Goal: Transaction & Acquisition: Purchase product/service

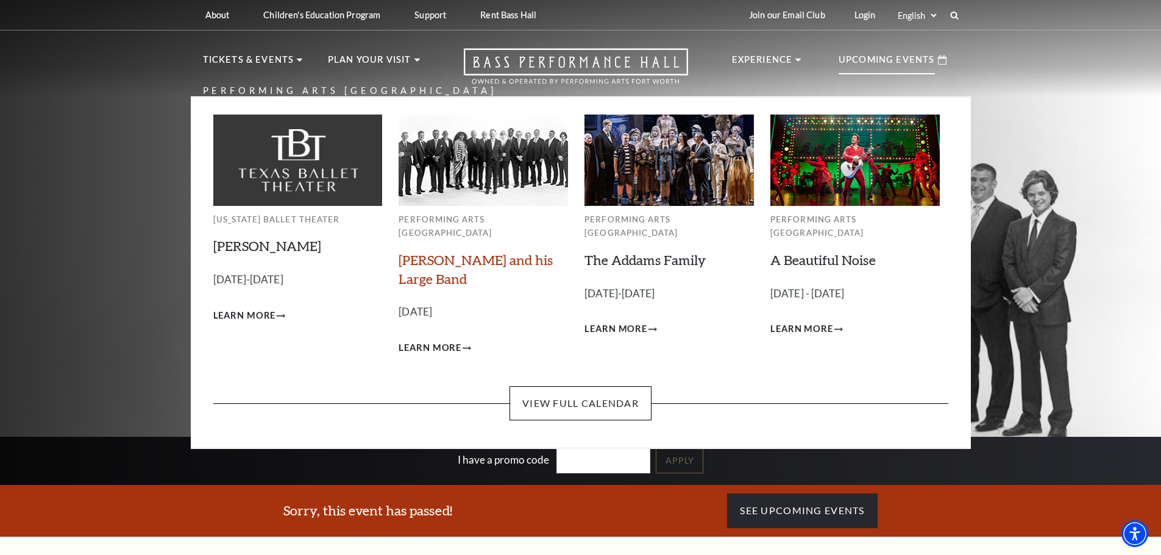
click at [447, 252] on link "Lyle Lovett and his Large Band" at bounding box center [476, 269] width 154 height 35
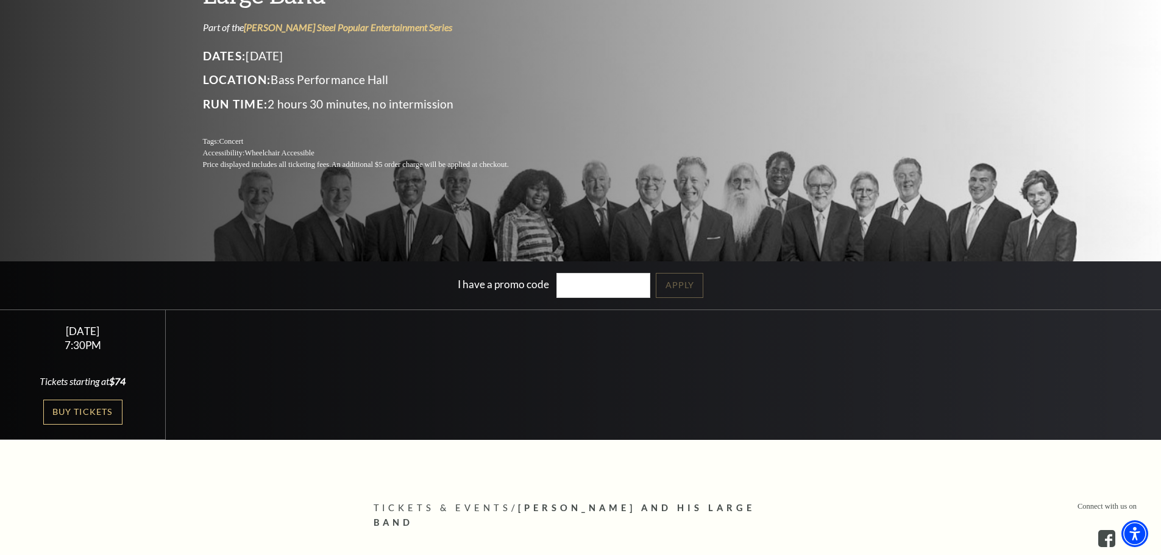
scroll to position [183, 0]
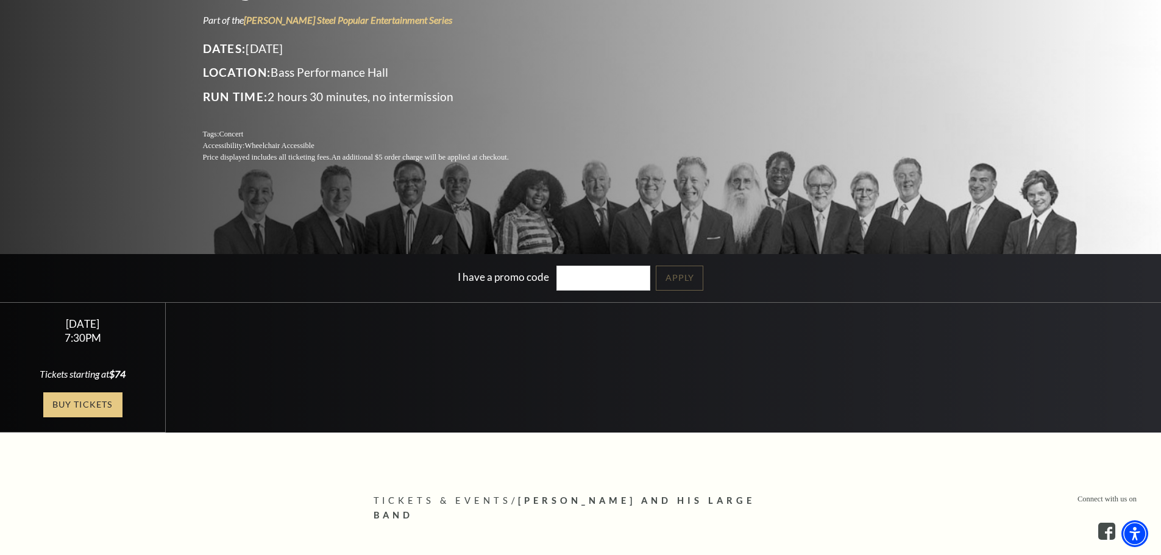
click at [91, 405] on link "Buy Tickets" at bounding box center [82, 405] width 79 height 25
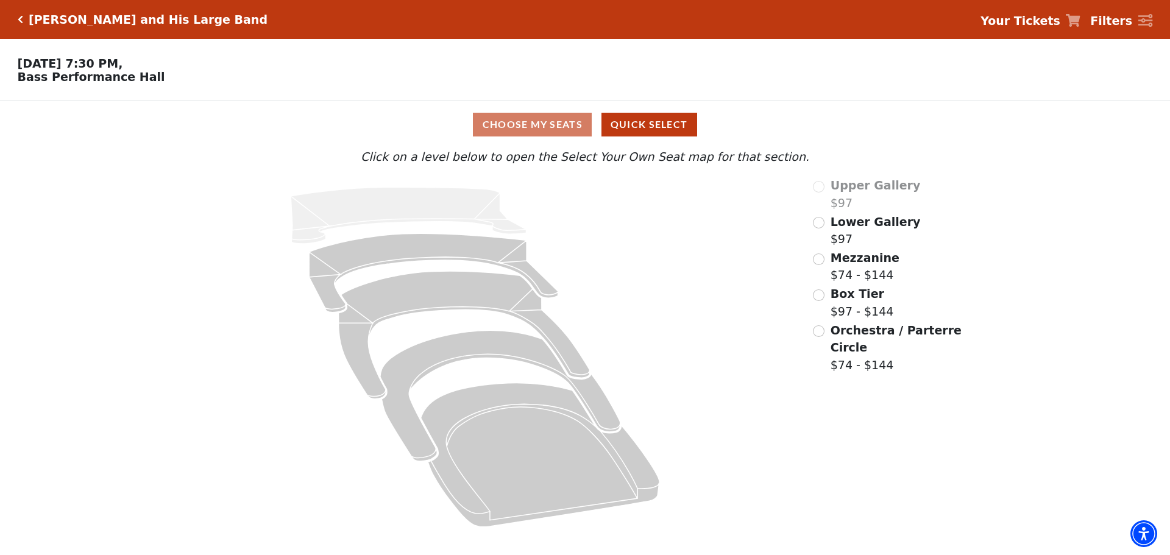
click at [532, 127] on div "Choose My Seats Quick Select" at bounding box center [585, 125] width 878 height 24
click at [616, 128] on button "Quick Select" at bounding box center [650, 125] width 96 height 24
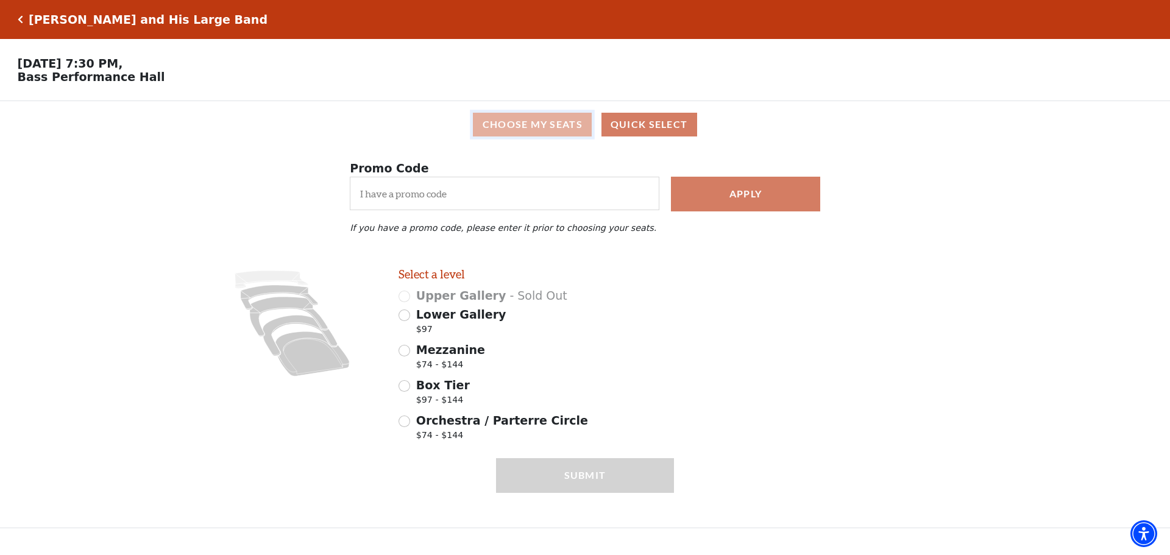
click at [519, 126] on button "Choose My Seats" at bounding box center [532, 125] width 119 height 24
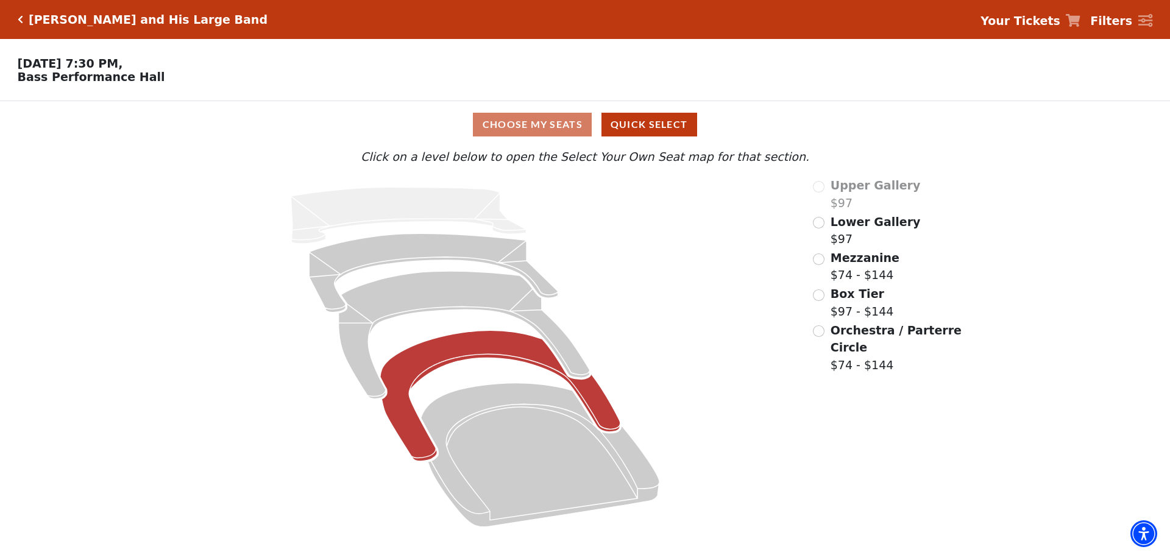
click at [474, 356] on icon at bounding box center [500, 396] width 240 height 131
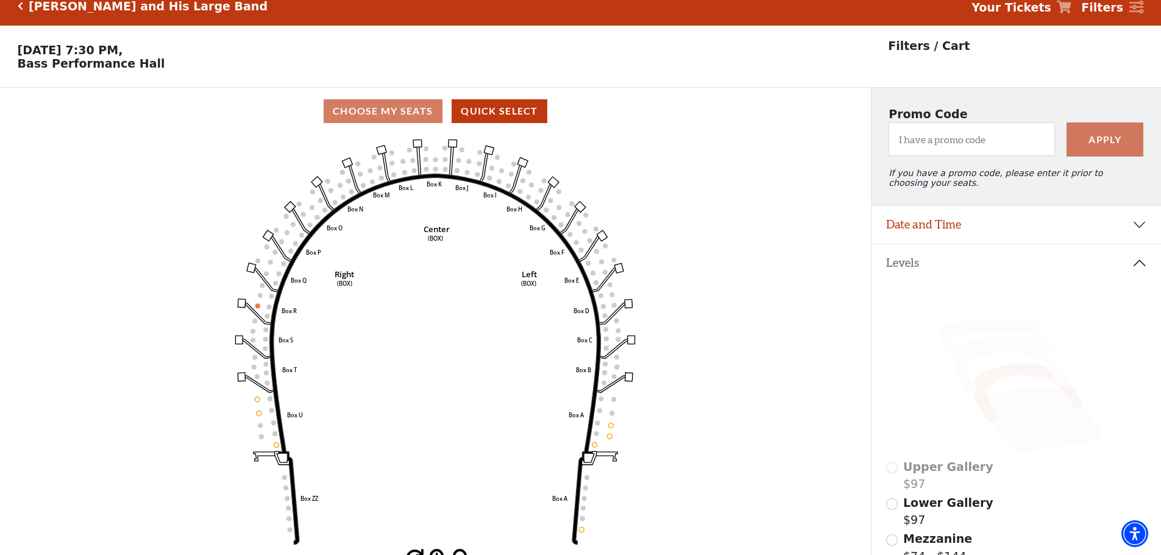
scroll to position [57, 0]
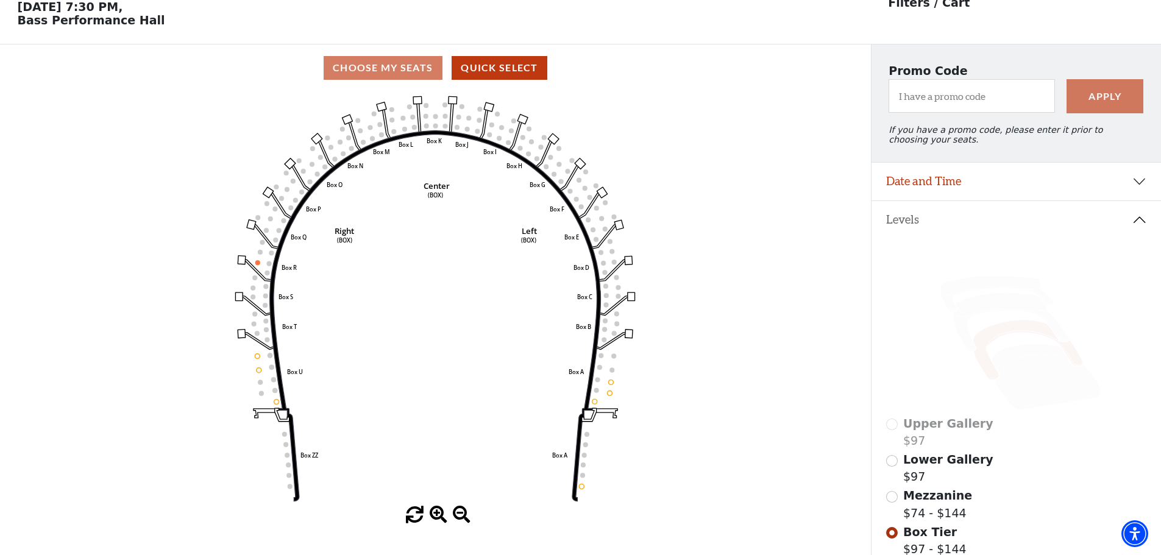
click at [433, 123] on icon "Left (BOX) Right (BOX) Center (BOX) Box ZZ Box U Box T Box S Box R Box Q Box P …" at bounding box center [435, 298] width 784 height 415
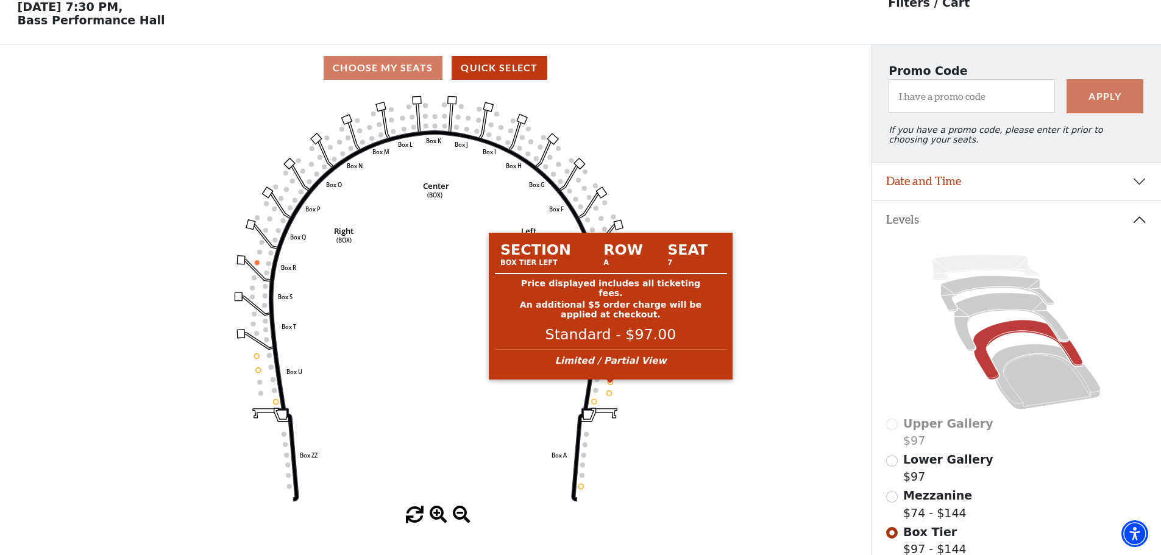
click at [612, 385] on circle at bounding box center [610, 382] width 5 height 5
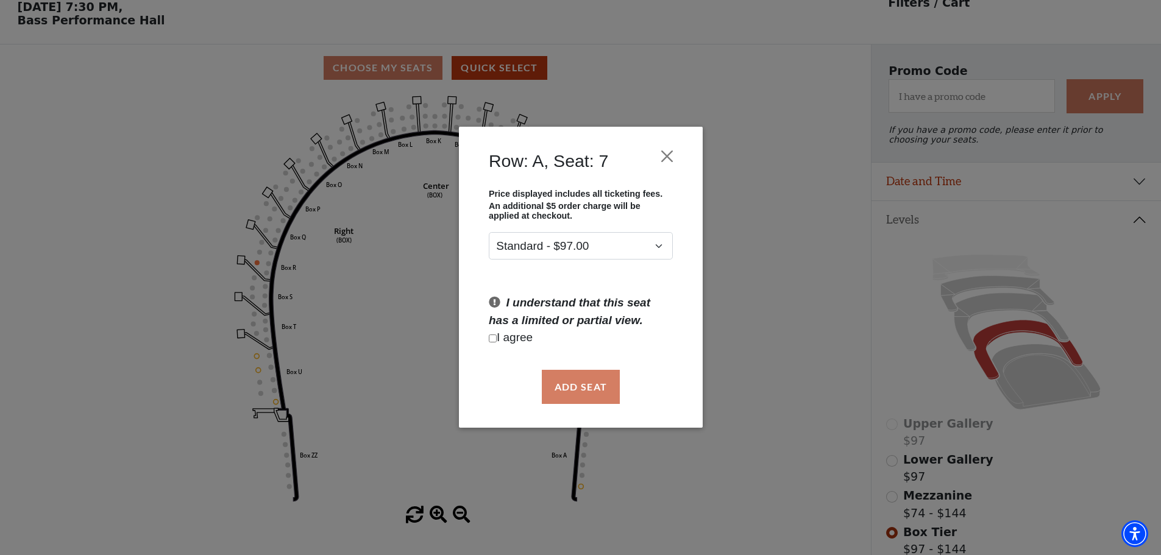
click at [494, 335] on input "Checkbox field" at bounding box center [493, 339] width 8 height 8
checkbox input "true"
click at [571, 380] on button "Add Seat" at bounding box center [580, 387] width 78 height 34
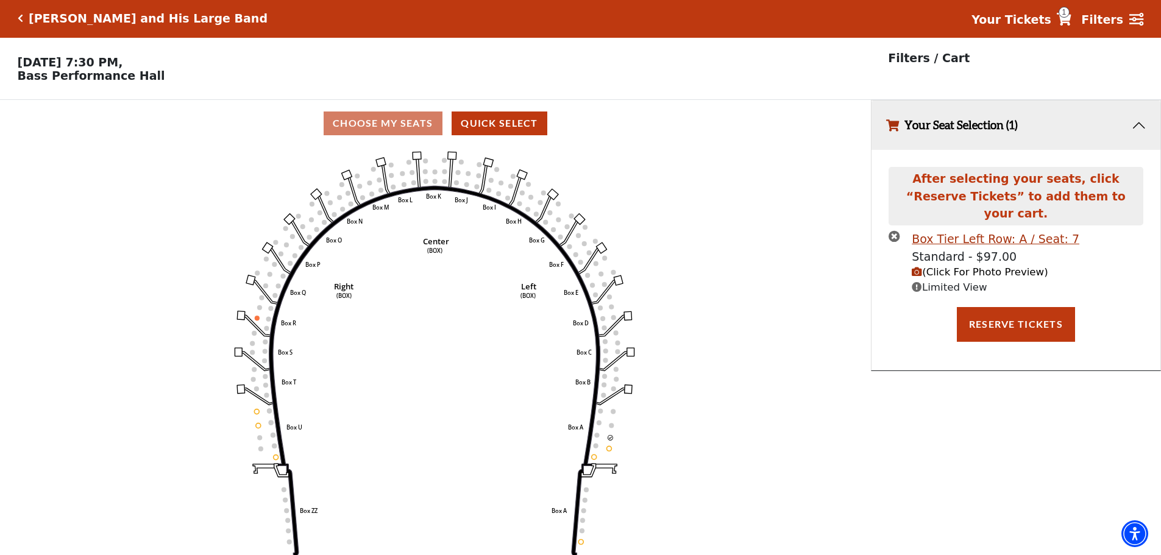
scroll to position [0, 0]
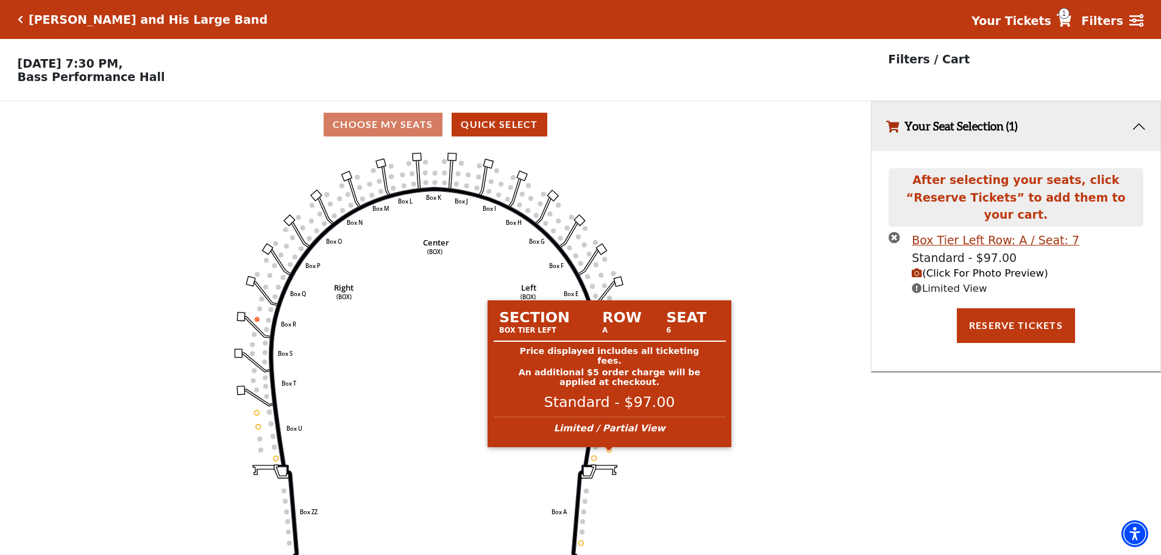
click at [610, 452] on circle at bounding box center [609, 449] width 5 height 5
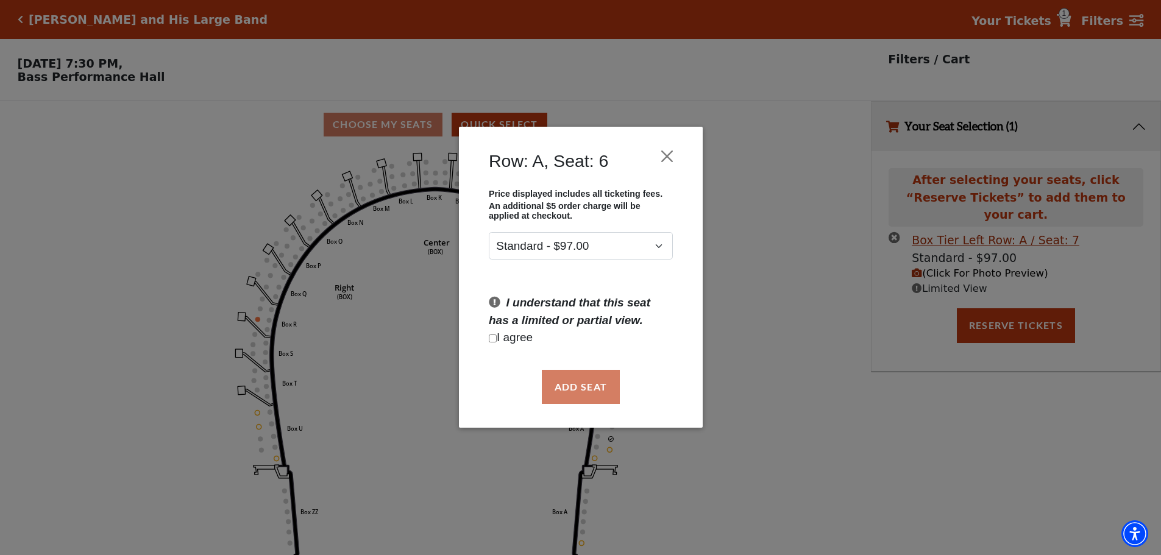
click at [494, 335] on input "Checkbox field" at bounding box center [493, 339] width 8 height 8
checkbox input "true"
click at [587, 386] on button "Add Seat" at bounding box center [580, 387] width 78 height 34
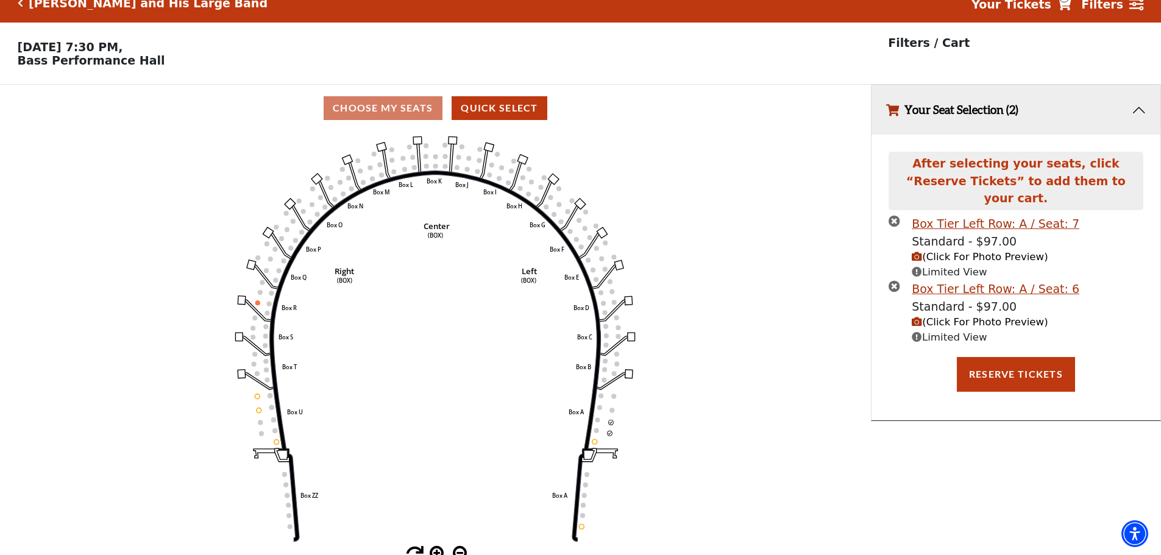
scroll to position [30, 0]
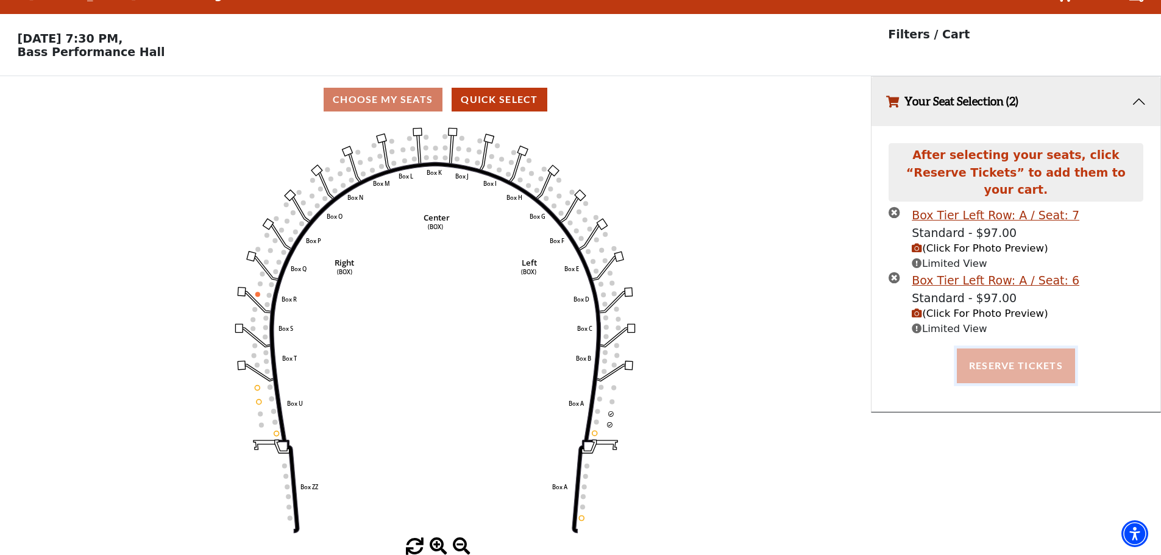
click at [1000, 349] on button "Reserve Tickets" at bounding box center [1016, 366] width 118 height 34
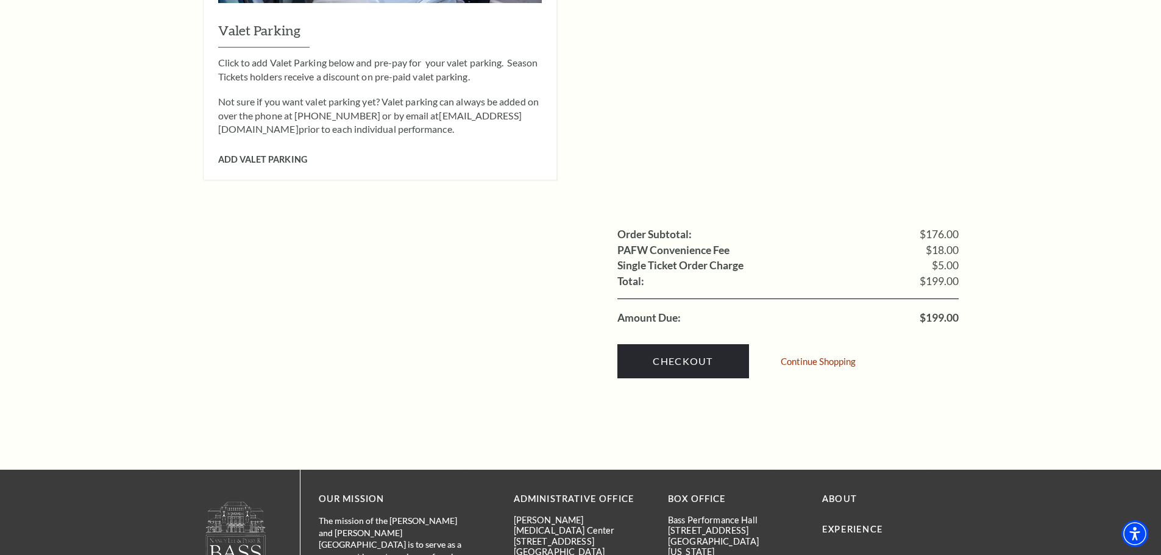
scroll to position [1097, 0]
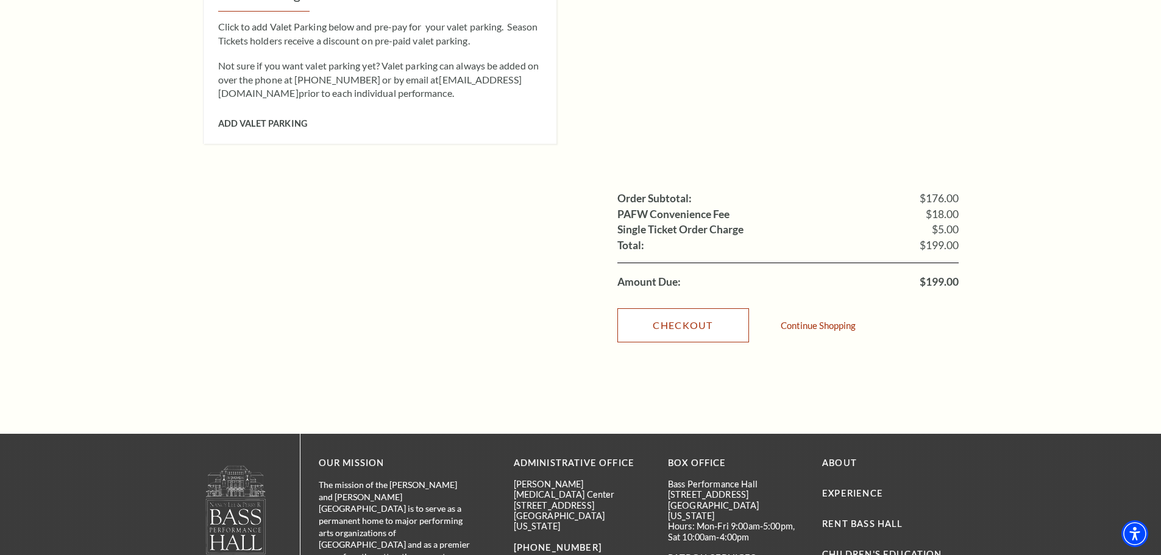
click at [689, 314] on link "Checkout" at bounding box center [683, 325] width 132 height 34
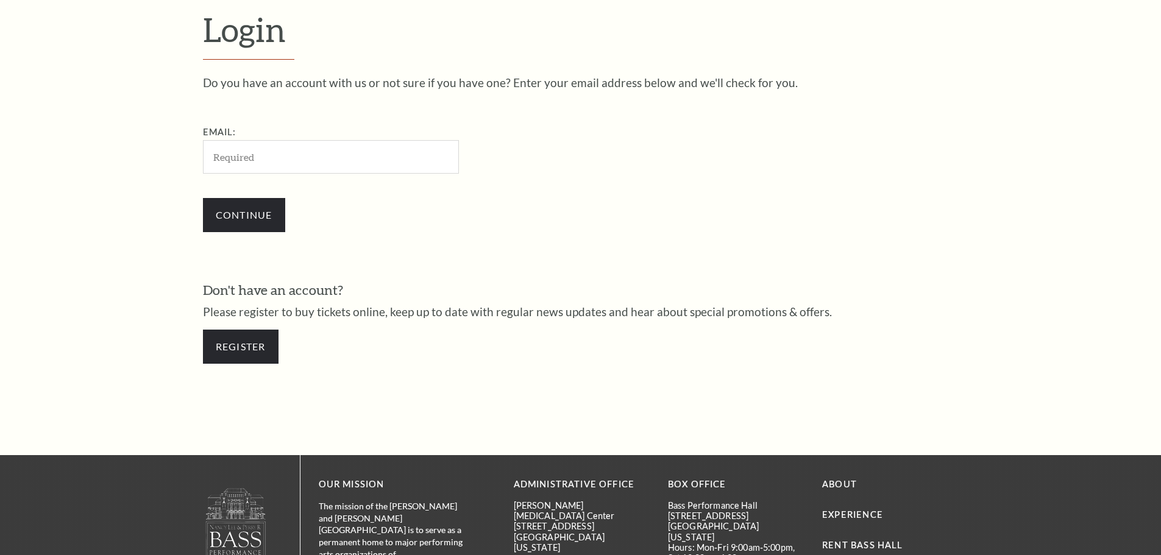
scroll to position [408, 0]
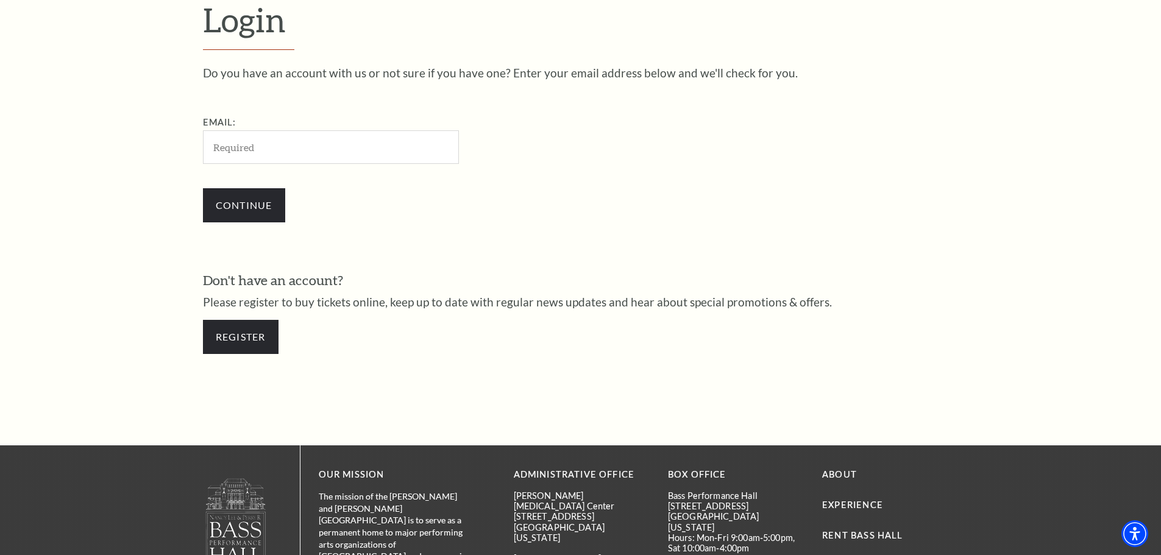
click at [293, 149] on input "Email:" at bounding box center [331, 147] width 256 height 34
type input "[EMAIL_ADDRESS][DOMAIN_NAME]"
click at [254, 201] on input "Continue" at bounding box center [244, 205] width 82 height 34
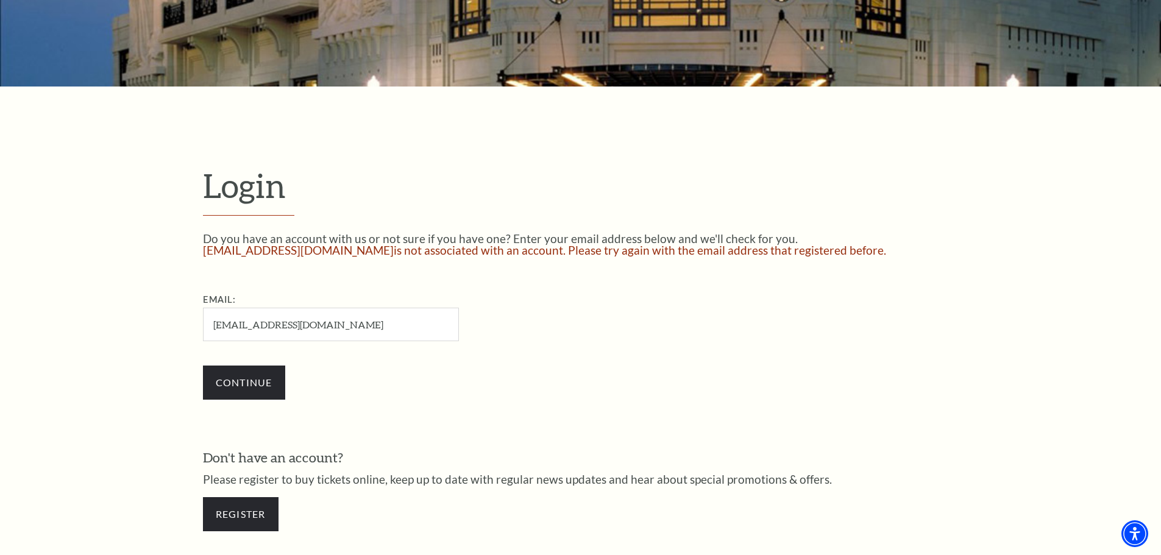
scroll to position [333, 0]
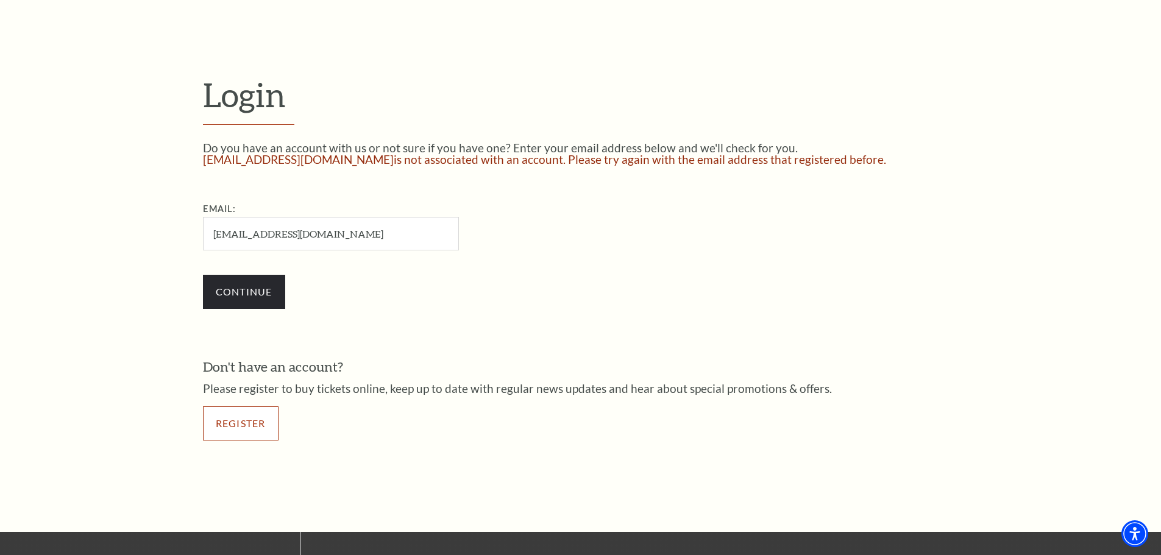
drag, startPoint x: 245, startPoint y: 421, endPoint x: 292, endPoint y: 418, distance: 47.1
click at [244, 421] on link "Register" at bounding box center [241, 424] width 76 height 34
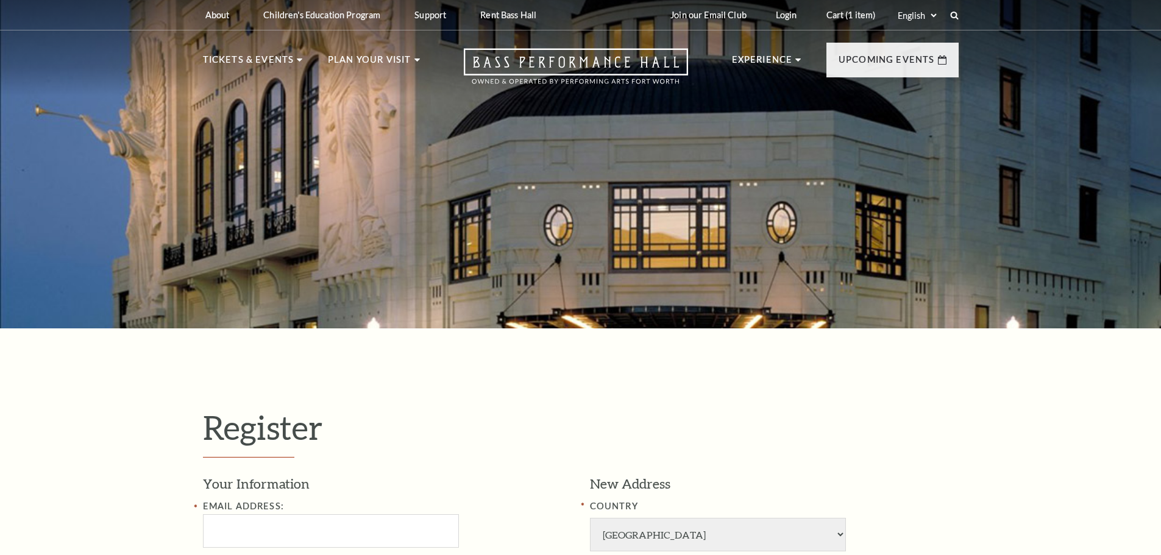
select select "1"
select select "[GEOGRAPHIC_DATA]"
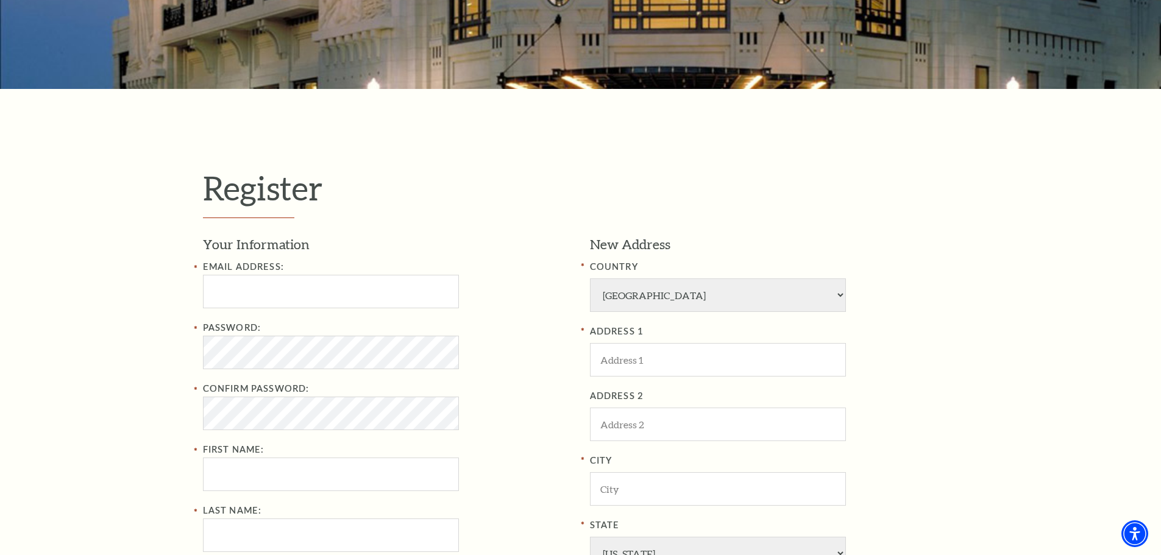
scroll to position [244, 0]
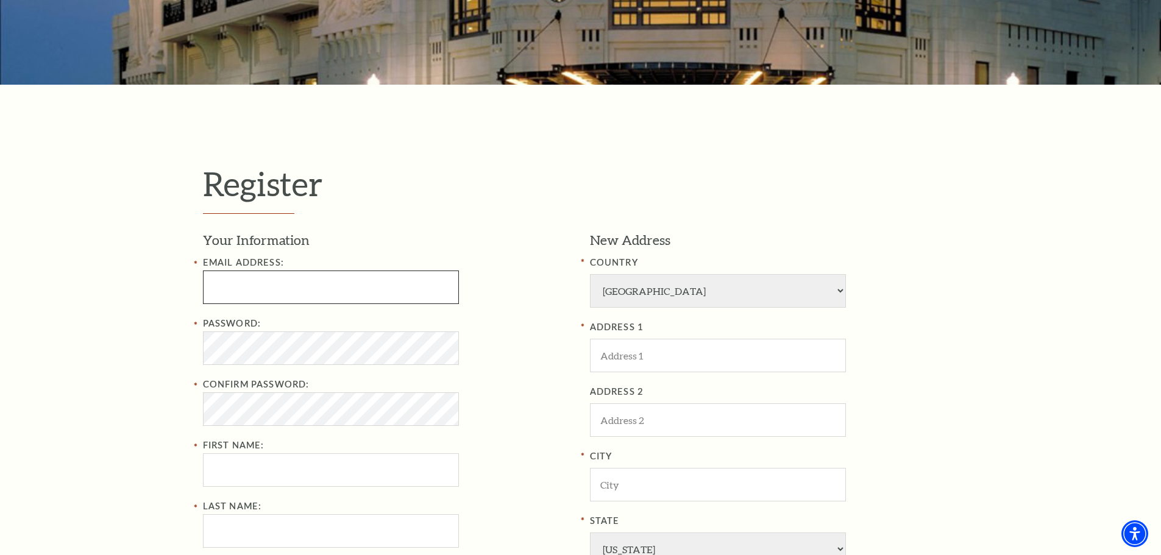
click at [265, 290] on input "Email Address:" at bounding box center [331, 288] width 256 height 34
type input "mbrad_may@hotmail.com"
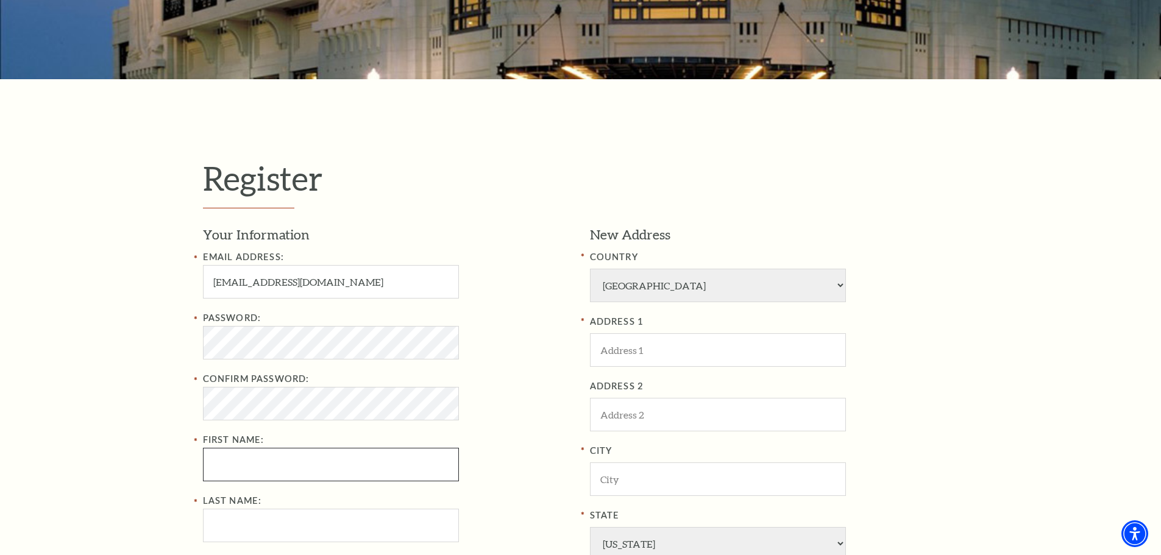
click at [243, 467] on input "First Name:" at bounding box center [331, 465] width 256 height 34
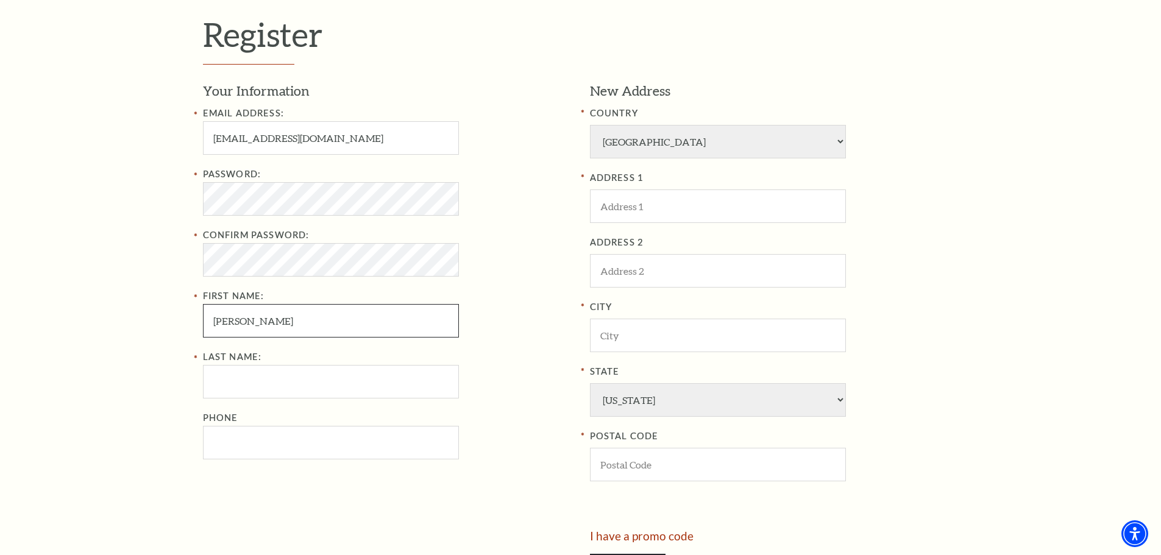
scroll to position [427, 0]
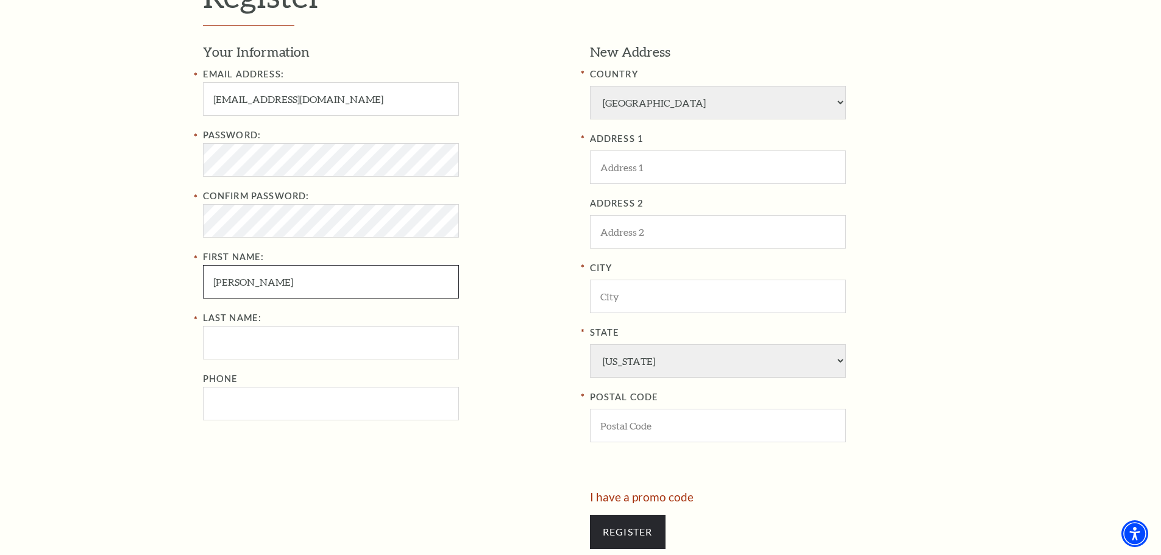
type input "Brad"
click at [243, 345] on input "Last Name:" at bounding box center [331, 343] width 256 height 34
type input "May"
click at [232, 410] on input "Phone" at bounding box center [331, 404] width 256 height 34
type input "682-358-970"
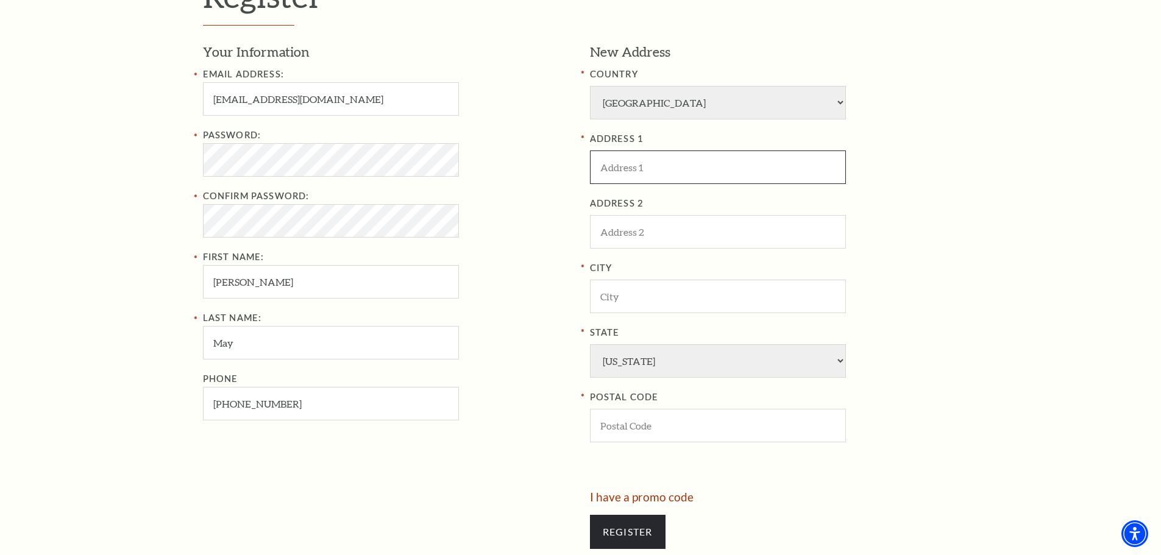
click at [674, 168] on input "ADDRESS 1" at bounding box center [718, 168] width 256 height 34
type input "508 W Columbia St"
click at [644, 297] on input "City" at bounding box center [718, 297] width 256 height 34
type input "Weatherford"
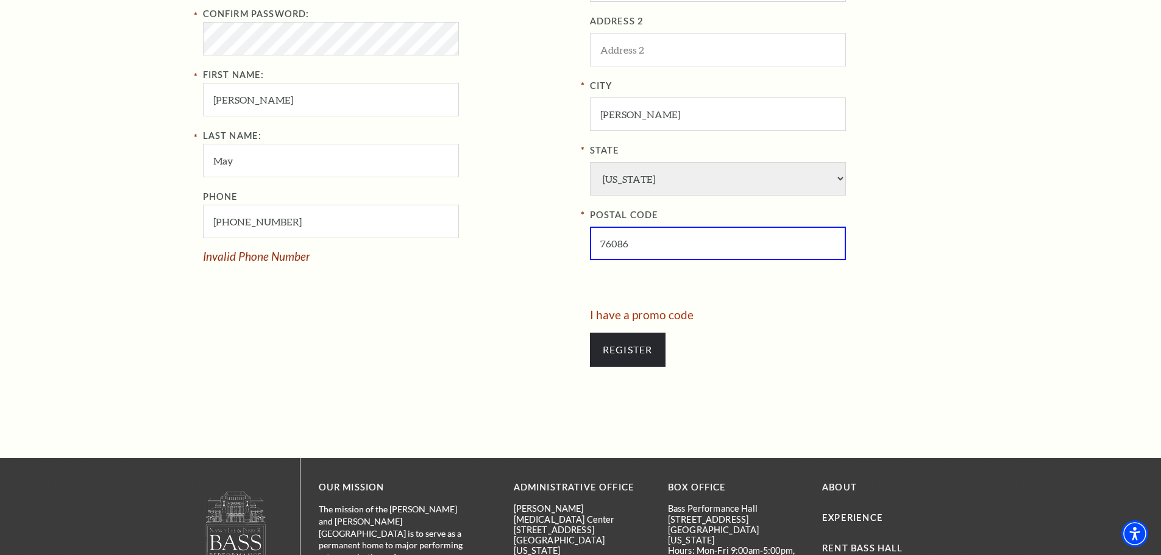
scroll to position [610, 0]
type input "76086"
click at [622, 357] on input "Register" at bounding box center [628, 349] width 76 height 34
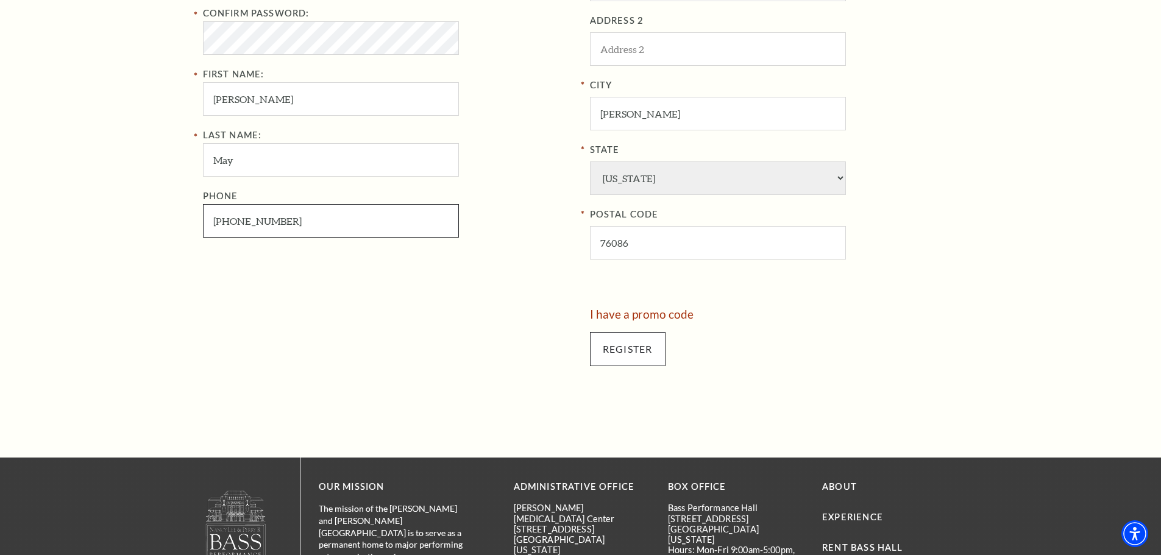
type input "682-358-9760"
drag, startPoint x: 636, startPoint y: 351, endPoint x: 688, endPoint y: 382, distance: 60.1
click at [636, 351] on input "Register" at bounding box center [628, 349] width 76 height 34
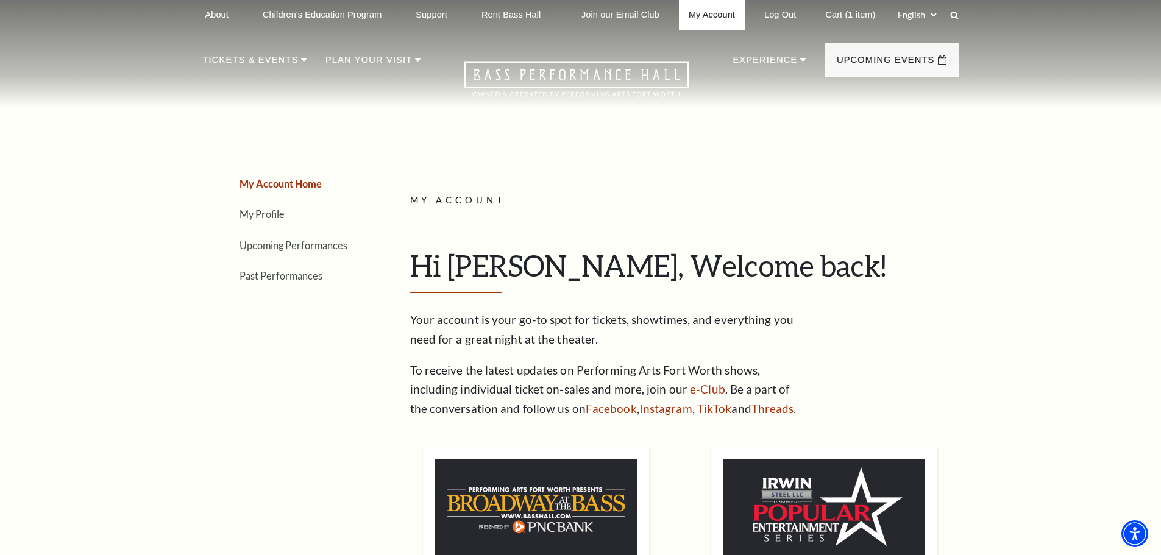
click at [717, 16] on link "My Account" at bounding box center [712, 15] width 66 height 30
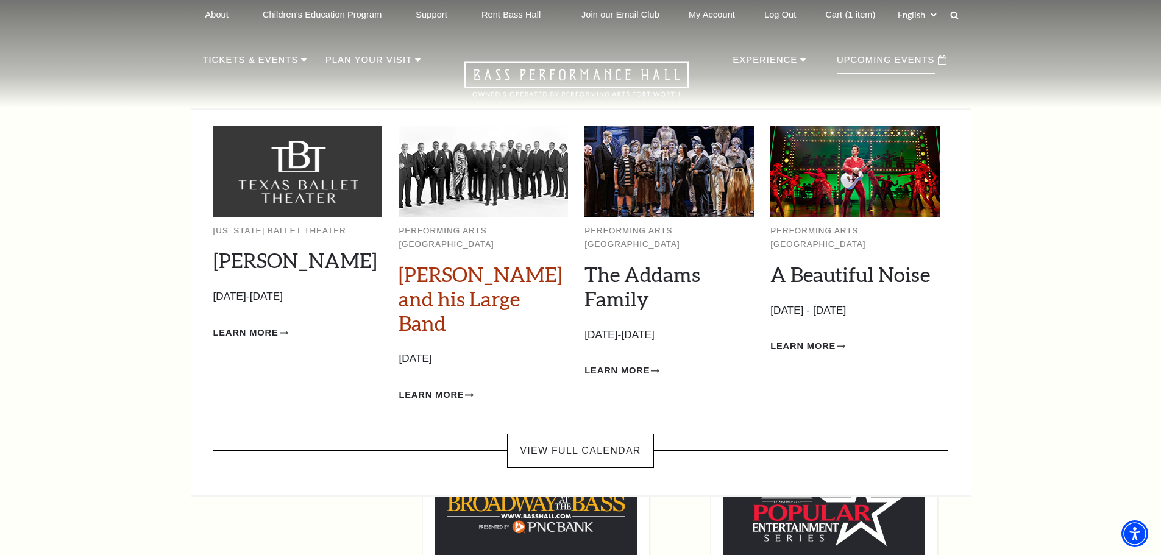
click at [464, 276] on link "[PERSON_NAME] and his Large Band" at bounding box center [481, 298] width 164 height 73
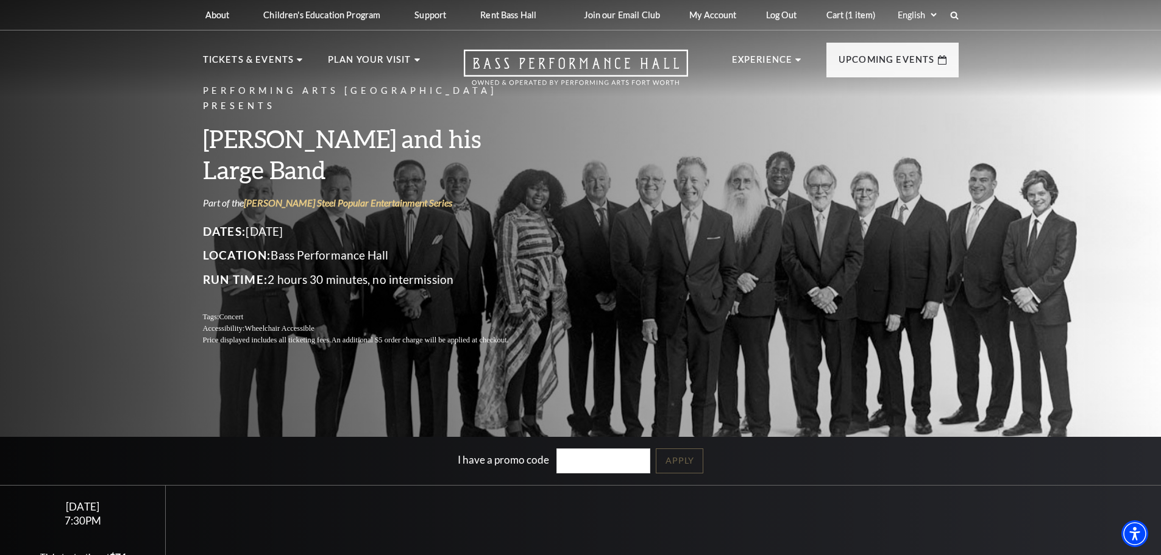
click at [934, 15] on select "Select: English Español" at bounding box center [916, 15] width 43 height 12
click at [854, 15] on link "Cart (1 item)" at bounding box center [851, 15] width 69 height 30
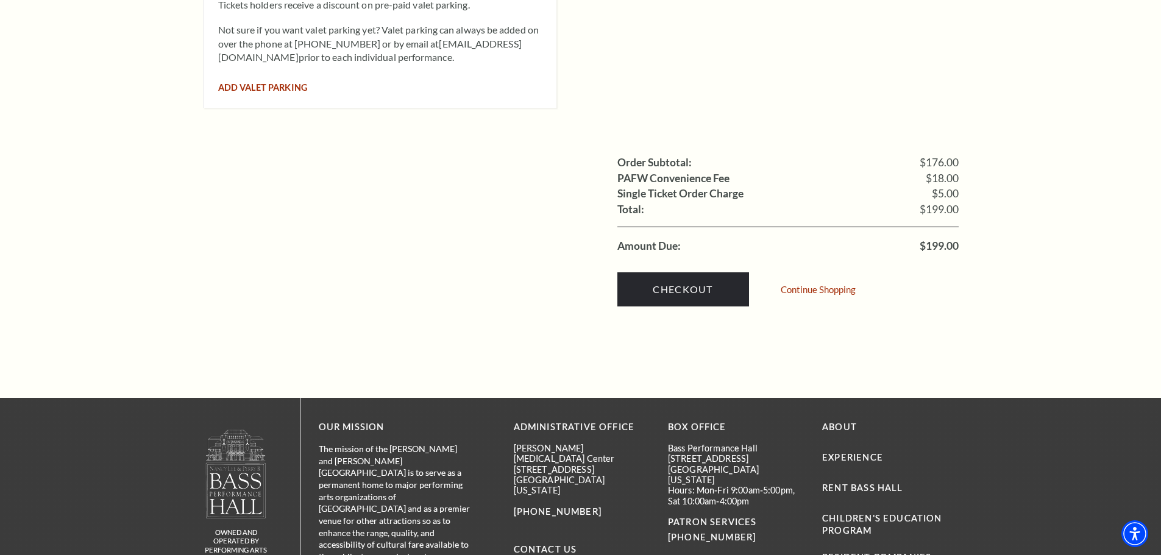
scroll to position [1158, 0]
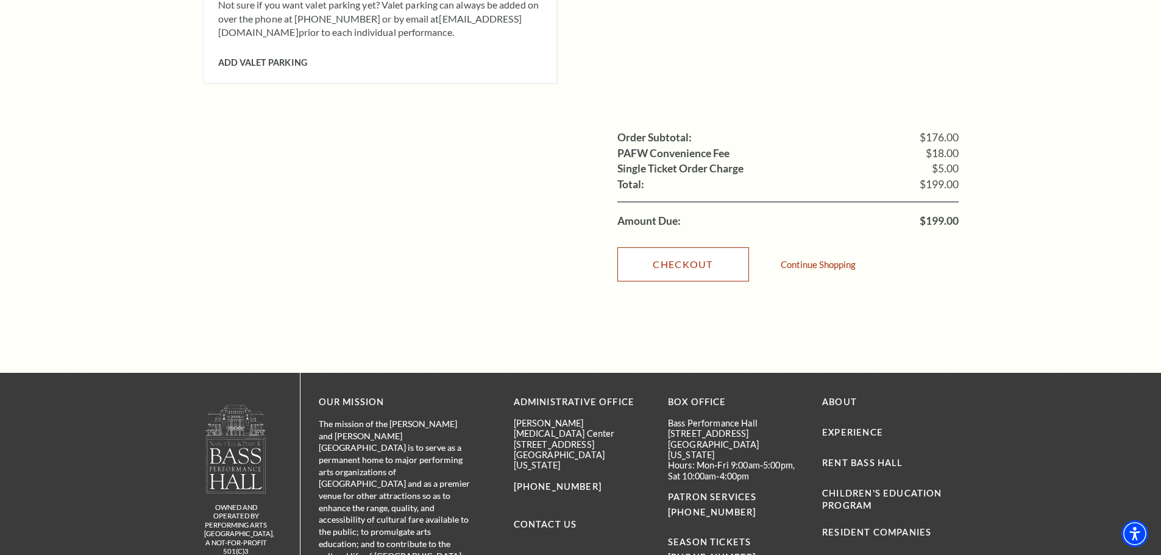
click at [693, 254] on link "Checkout" at bounding box center [683, 264] width 132 height 34
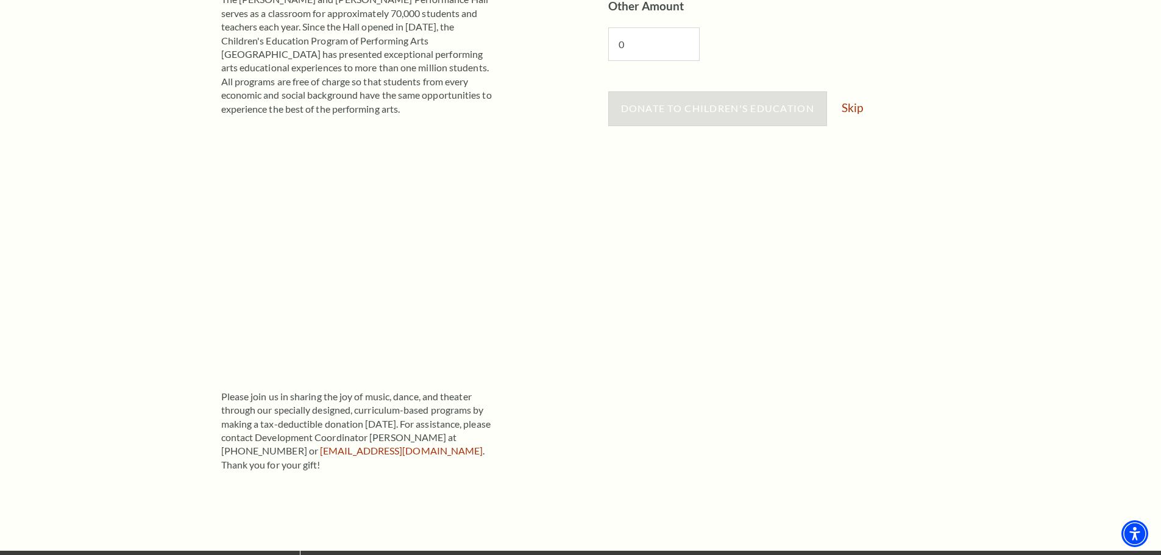
scroll to position [122, 0]
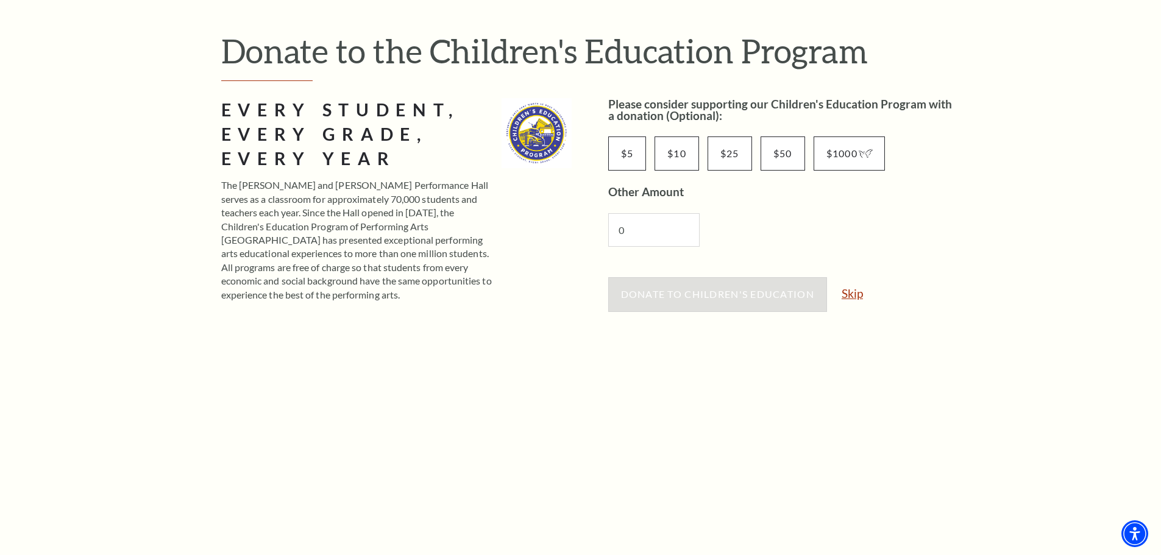
click at [846, 290] on link "Skip" at bounding box center [852, 294] width 21 height 12
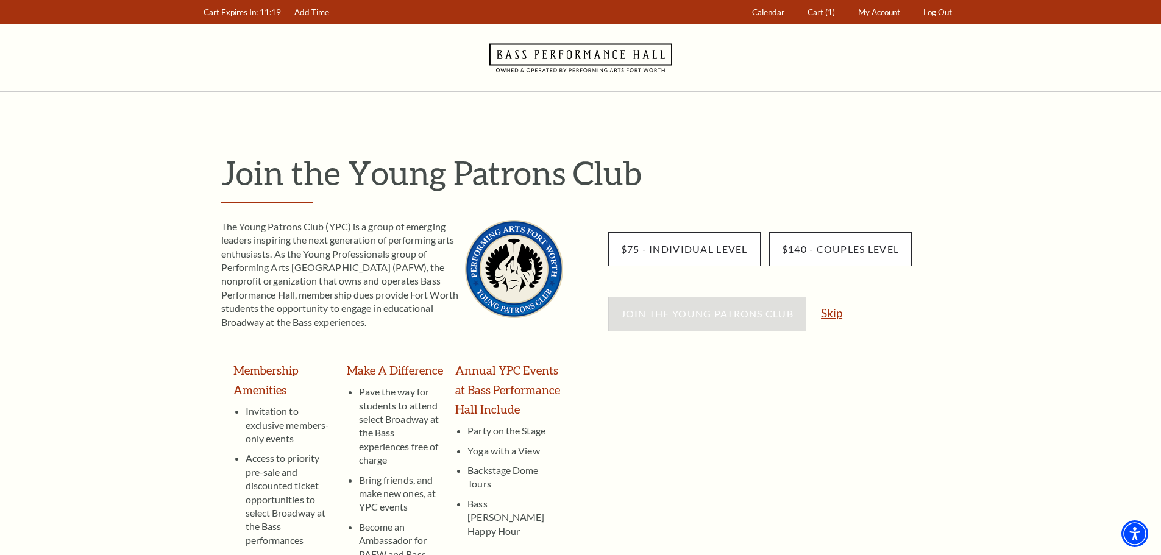
click at [824, 315] on link "Skip" at bounding box center [831, 313] width 21 height 12
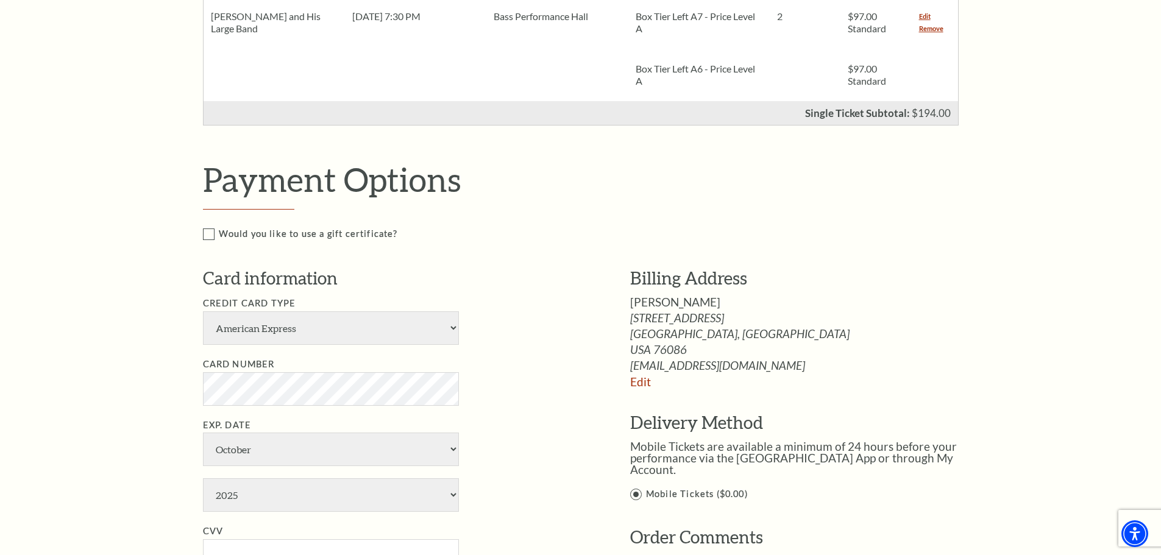
scroll to position [427, 0]
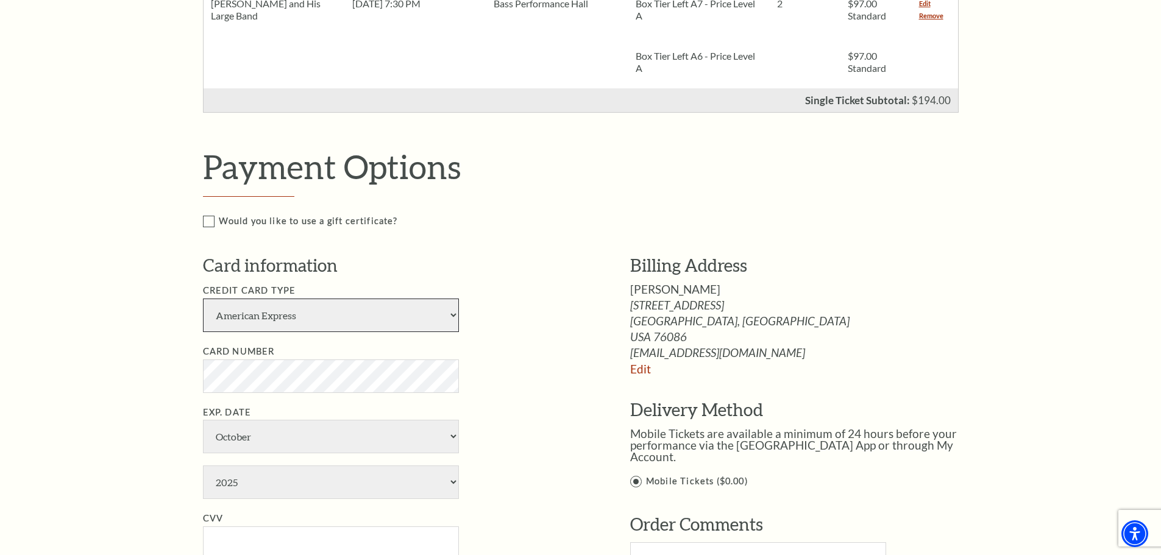
click at [453, 316] on select "American Express Visa Master Card Discover" at bounding box center [331, 316] width 256 height 34
select select "25"
click at [203, 299] on select "American Express Visa Master Card Discover" at bounding box center [331, 316] width 256 height 34
click at [453, 436] on select "January February March April May June July August September October November De…" at bounding box center [331, 437] width 256 height 34
select select "11"
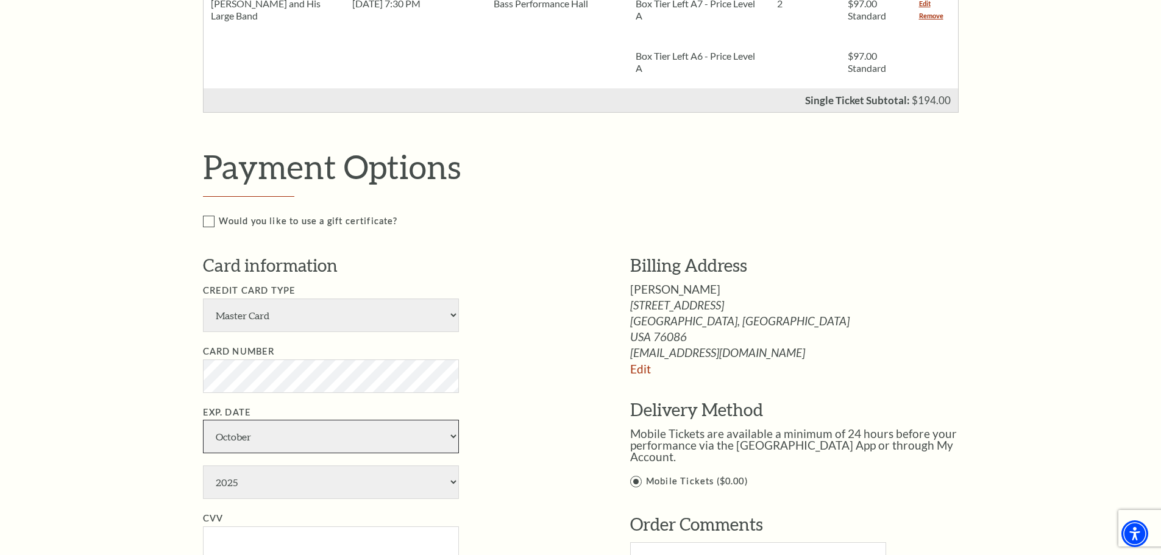
click at [203, 420] on select "January February March April May June July August September October November De…" at bounding box center [331, 437] width 256 height 34
drag, startPoint x: 455, startPoint y: 485, endPoint x: 446, endPoint y: 483, distance: 8.9
click at [454, 484] on select "2025 2026 2027 2028 2029 2030 2031 2032 2033 2034" at bounding box center [331, 483] width 256 height 34
select select "2027"
click at [203, 466] on select "2025 2026 2027 2028 2029 2030 2031 2032 2033 2034" at bounding box center [331, 483] width 256 height 34
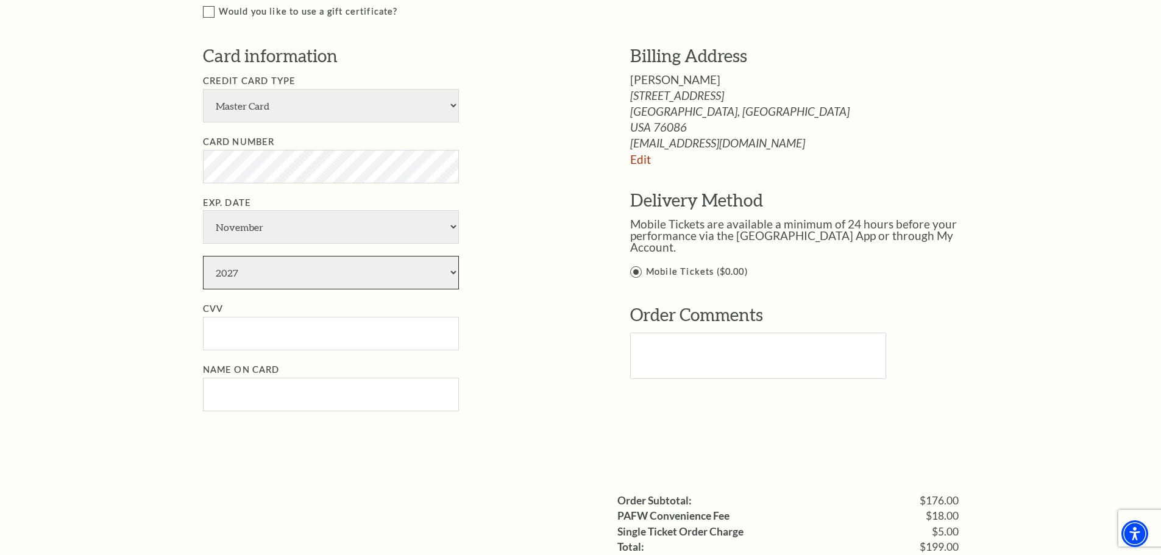
scroll to position [670, 0]
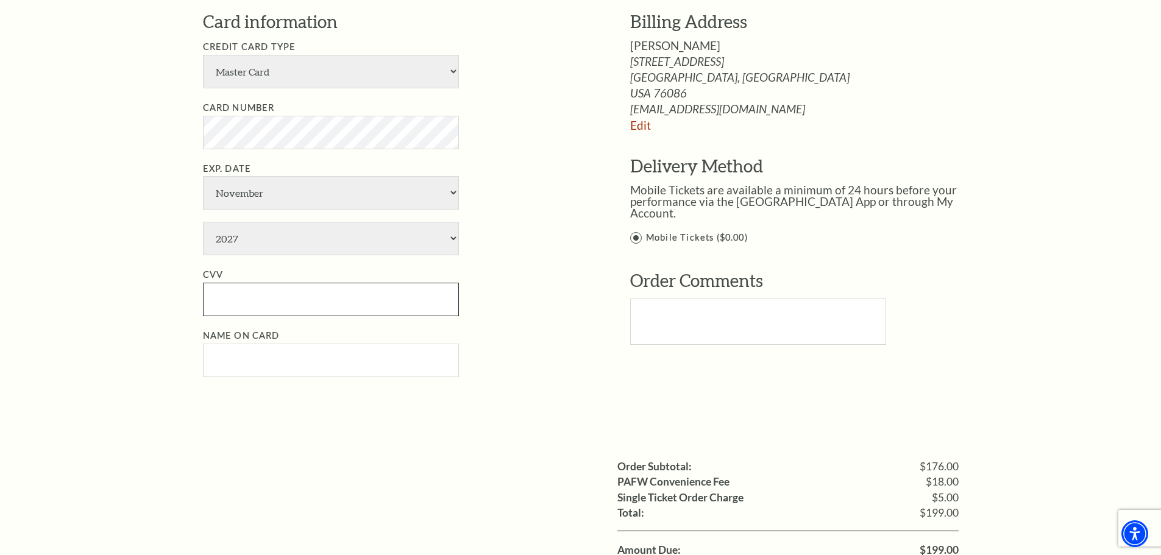
click at [247, 294] on input "CVV" at bounding box center [331, 300] width 256 height 34
type input "258"
click at [241, 366] on input "Name on Card" at bounding box center [331, 361] width 256 height 34
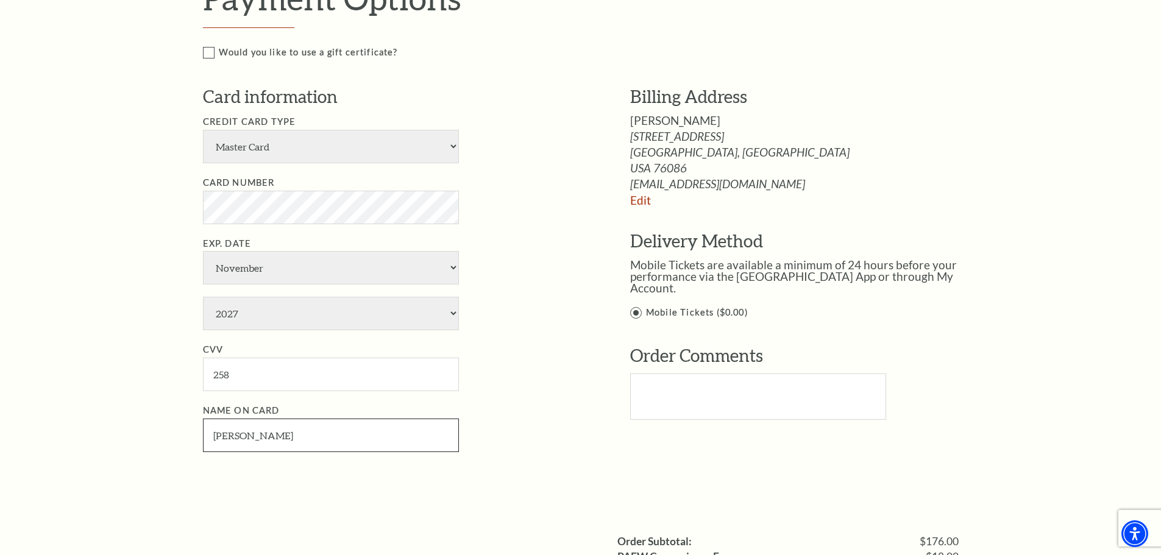
scroll to position [853, 0]
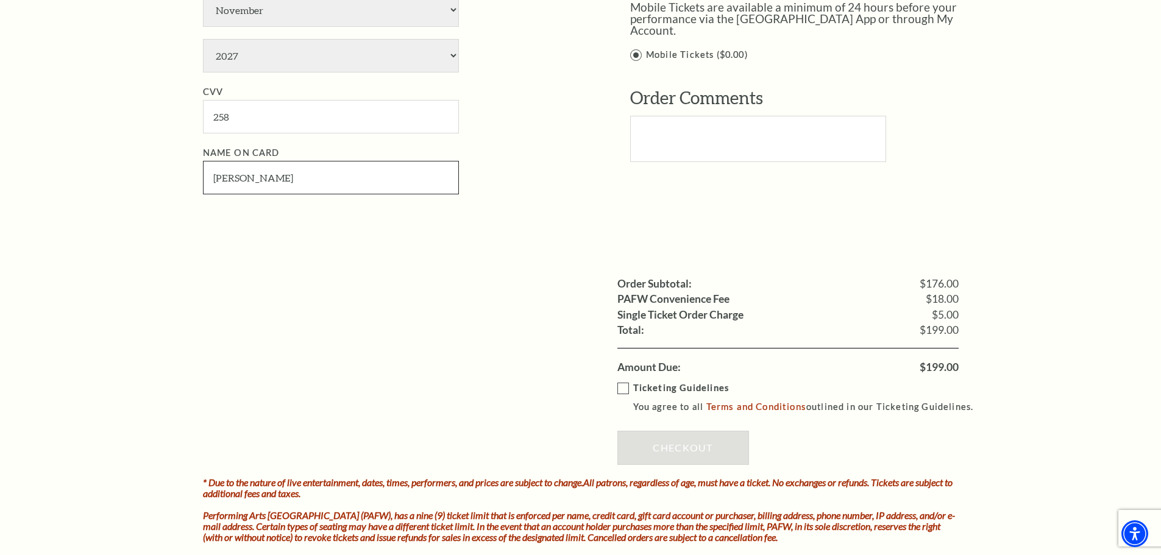
type input "Martin B May"
click at [621, 386] on label "Ticketing Guidelines You agree to all Terms and Conditions outlined in our Tick…" at bounding box center [801, 398] width 368 height 34
click at [0, 0] on input "Ticketing Guidelines You agree to all Terms and Conditions outlined in our Tick…" at bounding box center [0, 0] width 0 height 0
click at [674, 450] on link "Checkout" at bounding box center [683, 448] width 132 height 34
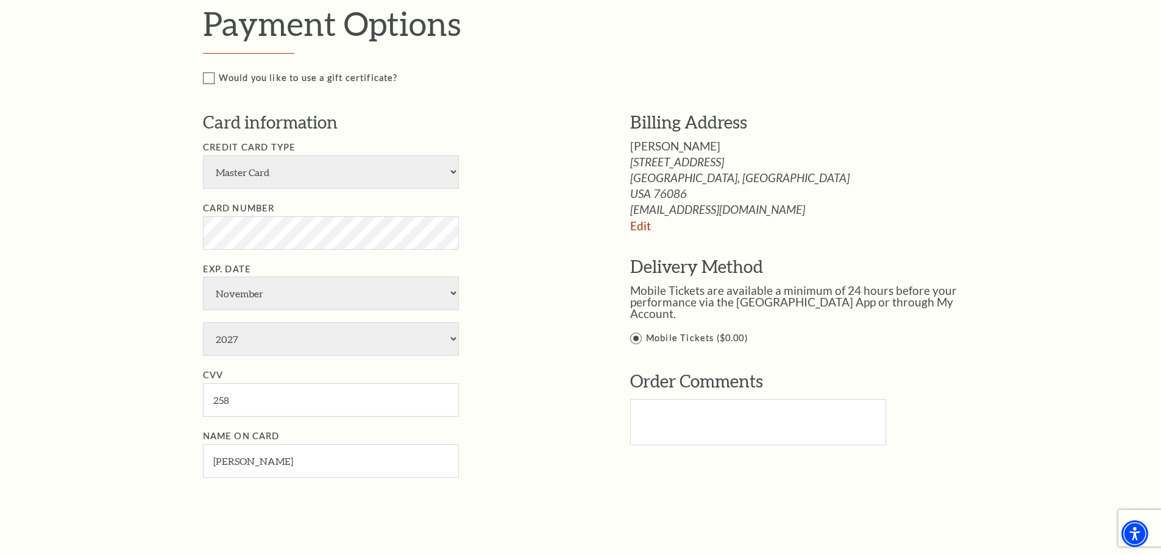
scroll to position [549, 0]
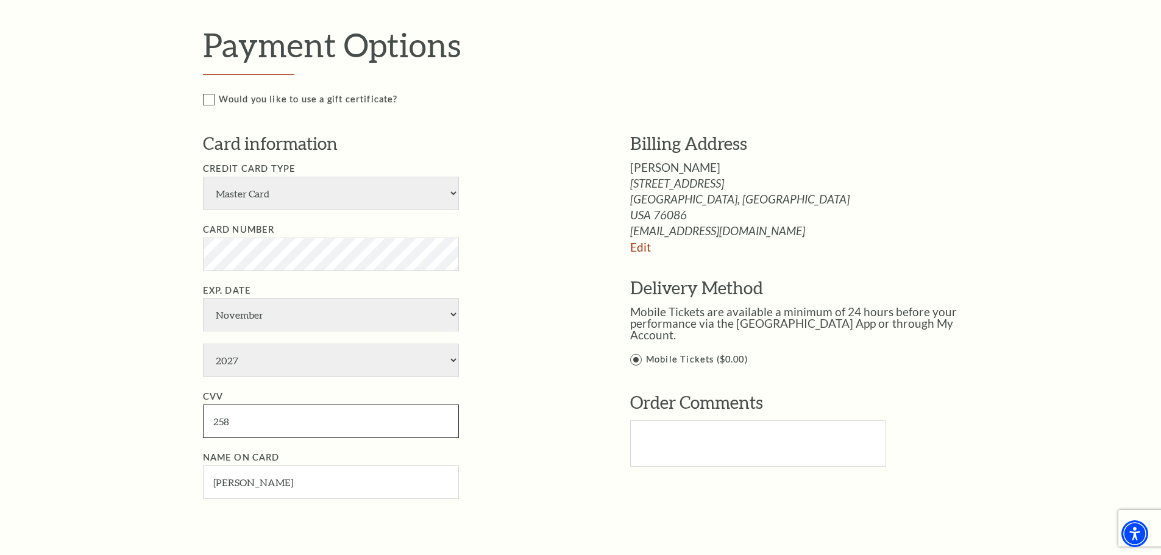
click at [241, 422] on input "258" at bounding box center [331, 422] width 256 height 34
type input "2"
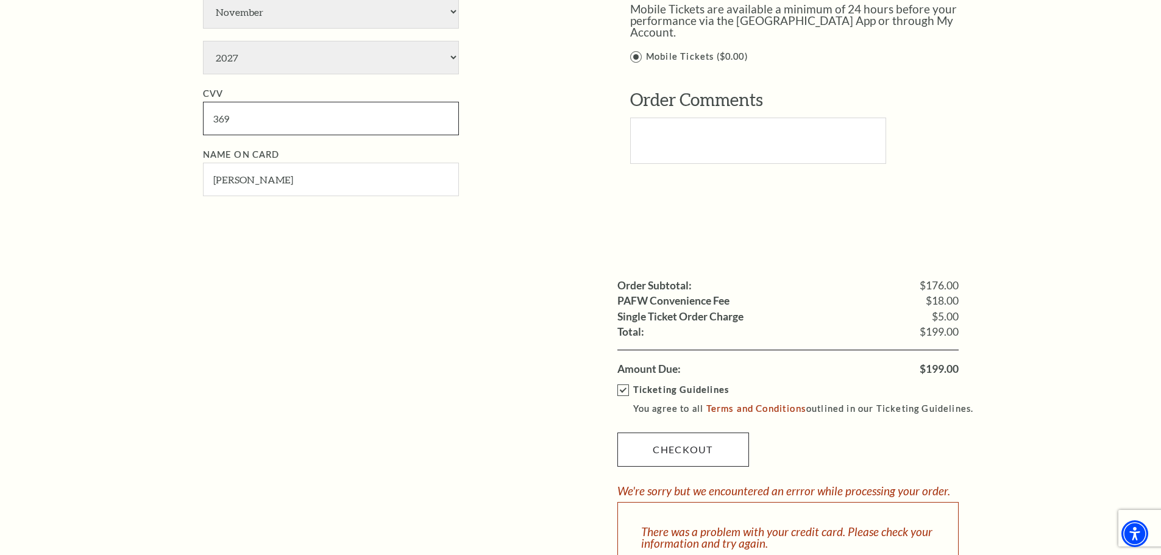
scroll to position [914, 0]
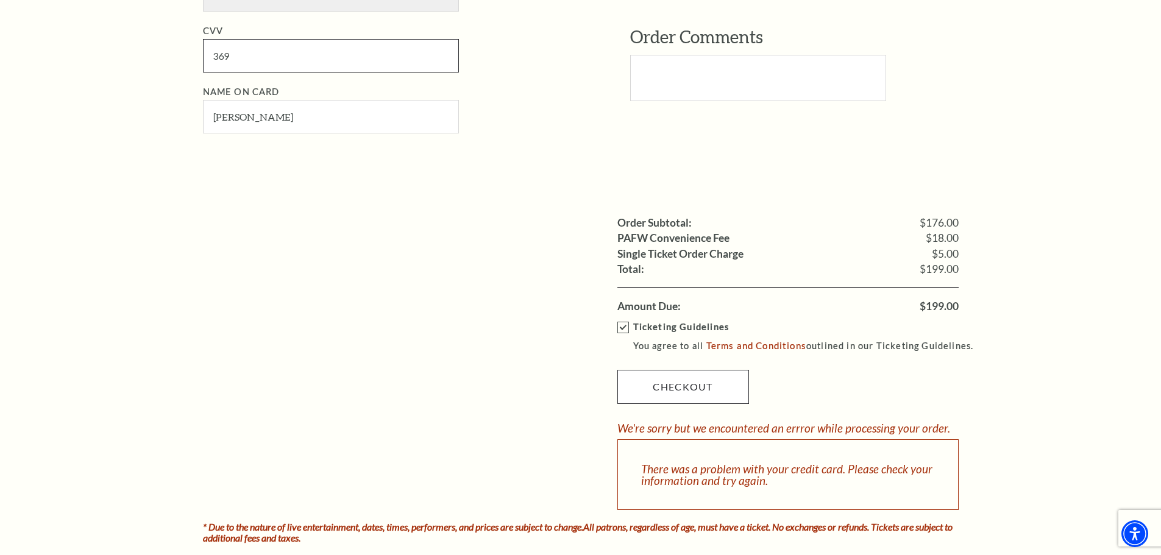
type input "369"
click at [688, 385] on link "Checkout" at bounding box center [683, 387] width 132 height 34
click at [681, 388] on link "Checkout" at bounding box center [683, 387] width 132 height 34
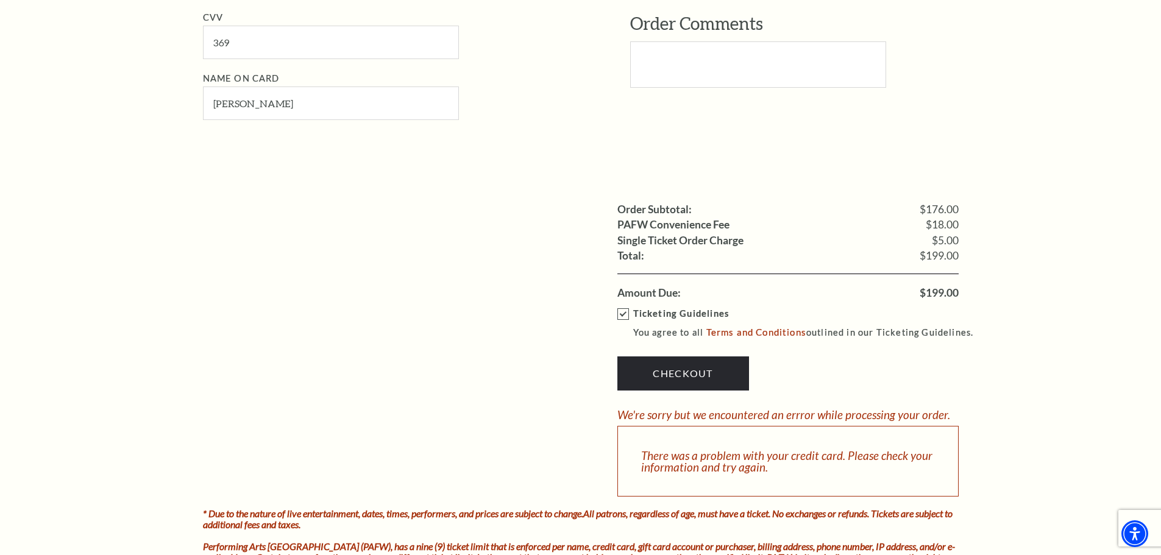
scroll to position [975, 0]
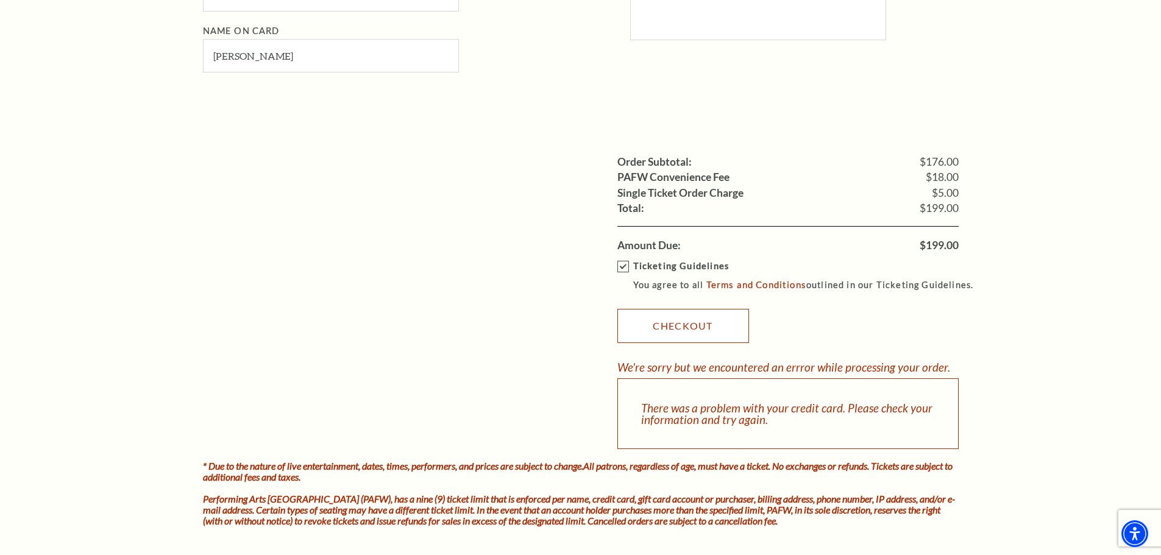
click at [680, 322] on link "Checkout" at bounding box center [683, 326] width 132 height 34
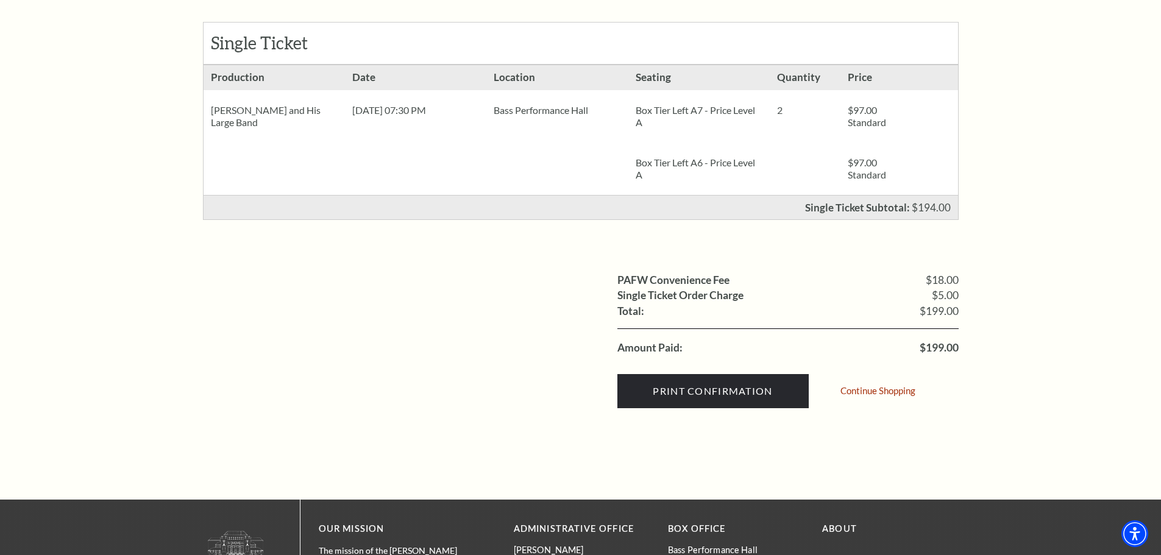
scroll to position [244, 0]
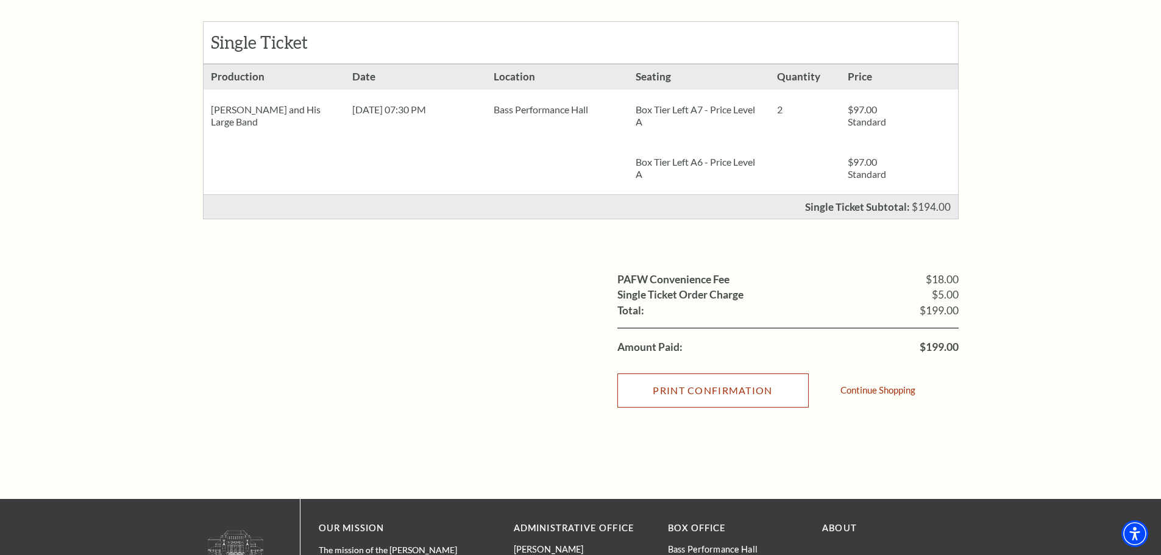
click at [723, 392] on input "Print Confirmation" at bounding box center [712, 391] width 191 height 34
